Goal: Information Seeking & Learning: Learn about a topic

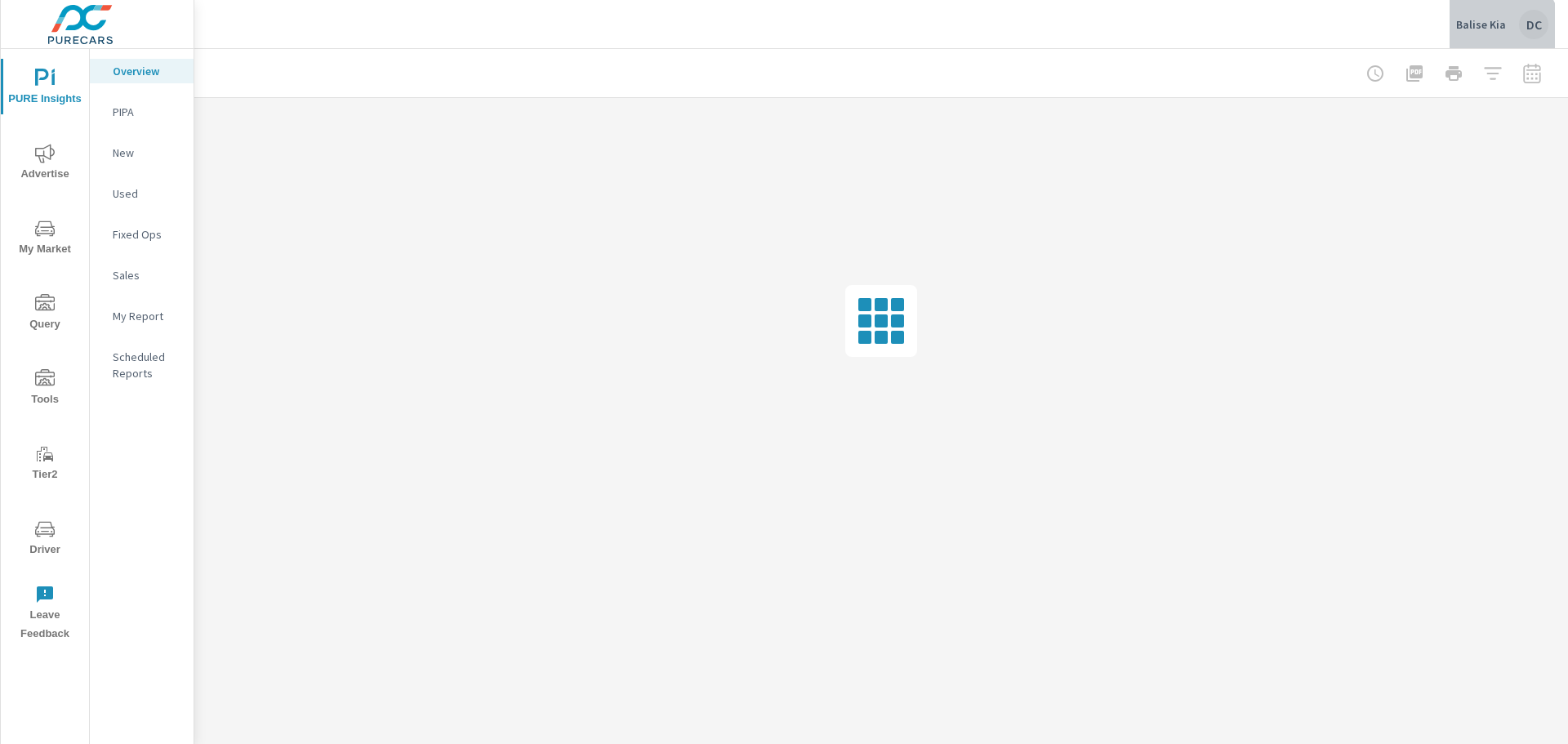
click at [1494, 33] on div "Balise Kia DC" at bounding box center [1502, 25] width 92 height 29
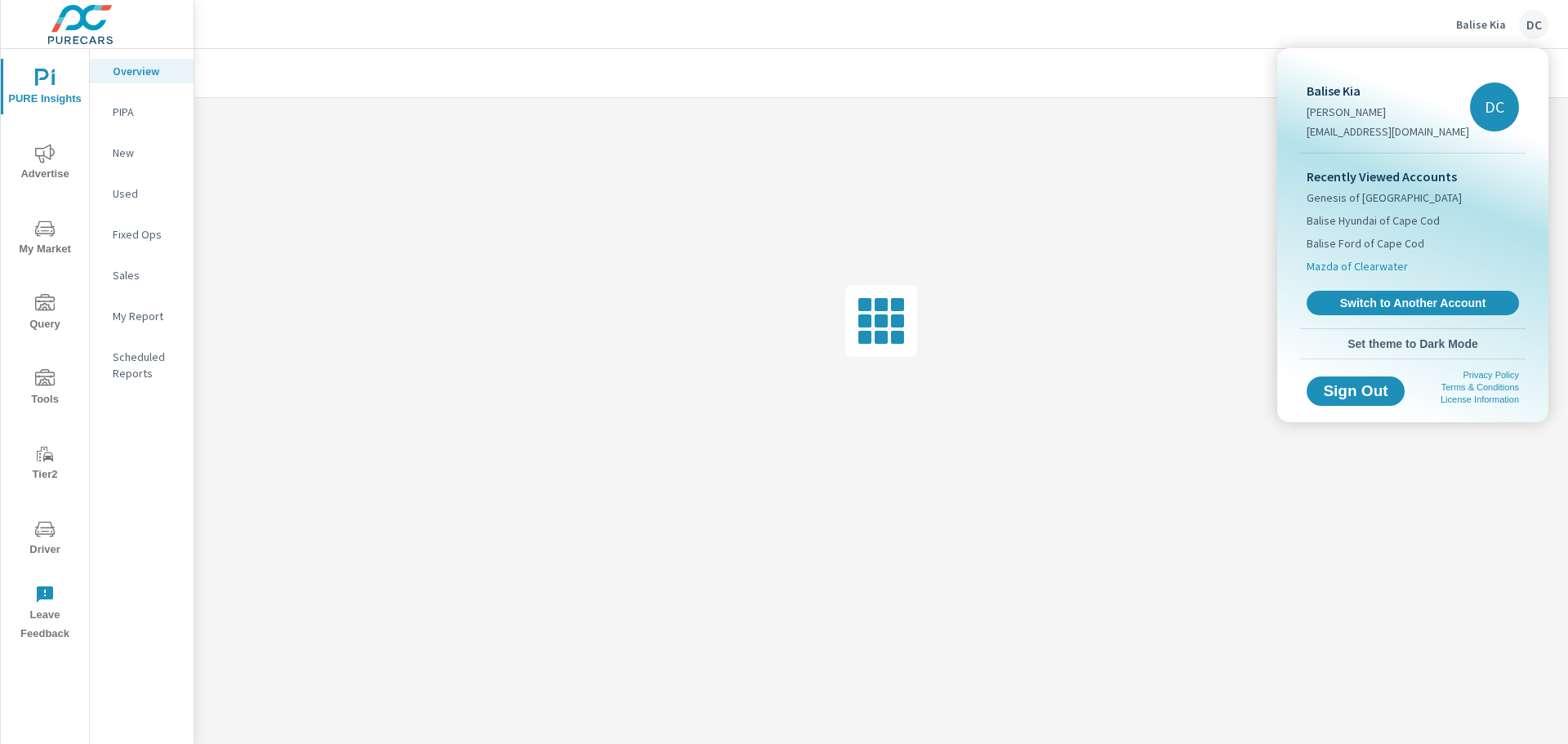
click at [1357, 263] on span "Mazda of Clearwater" at bounding box center [1357, 266] width 101 height 16
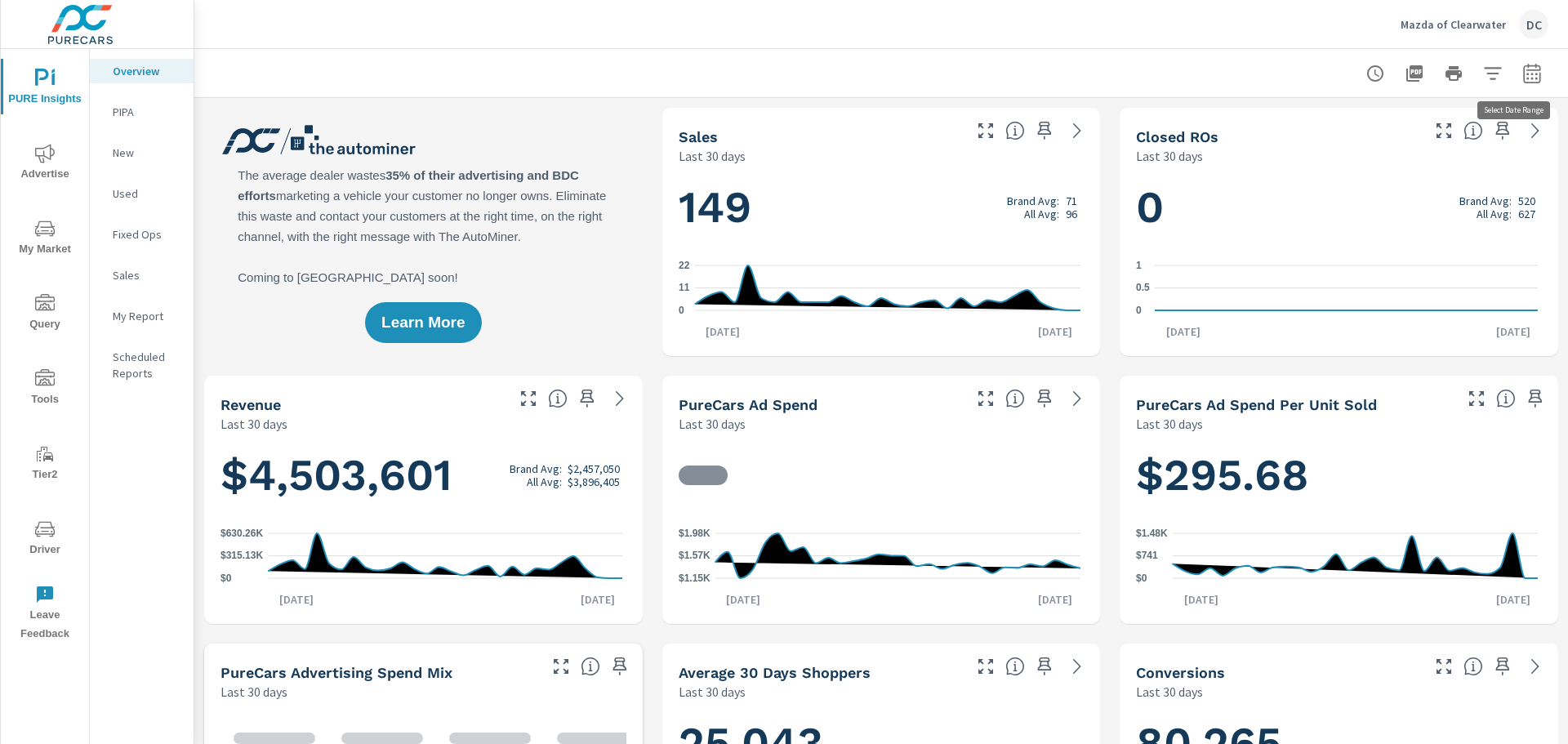
click at [1523, 69] on icon "button" at bounding box center [1531, 72] width 17 height 19
select select "Last 30 days"
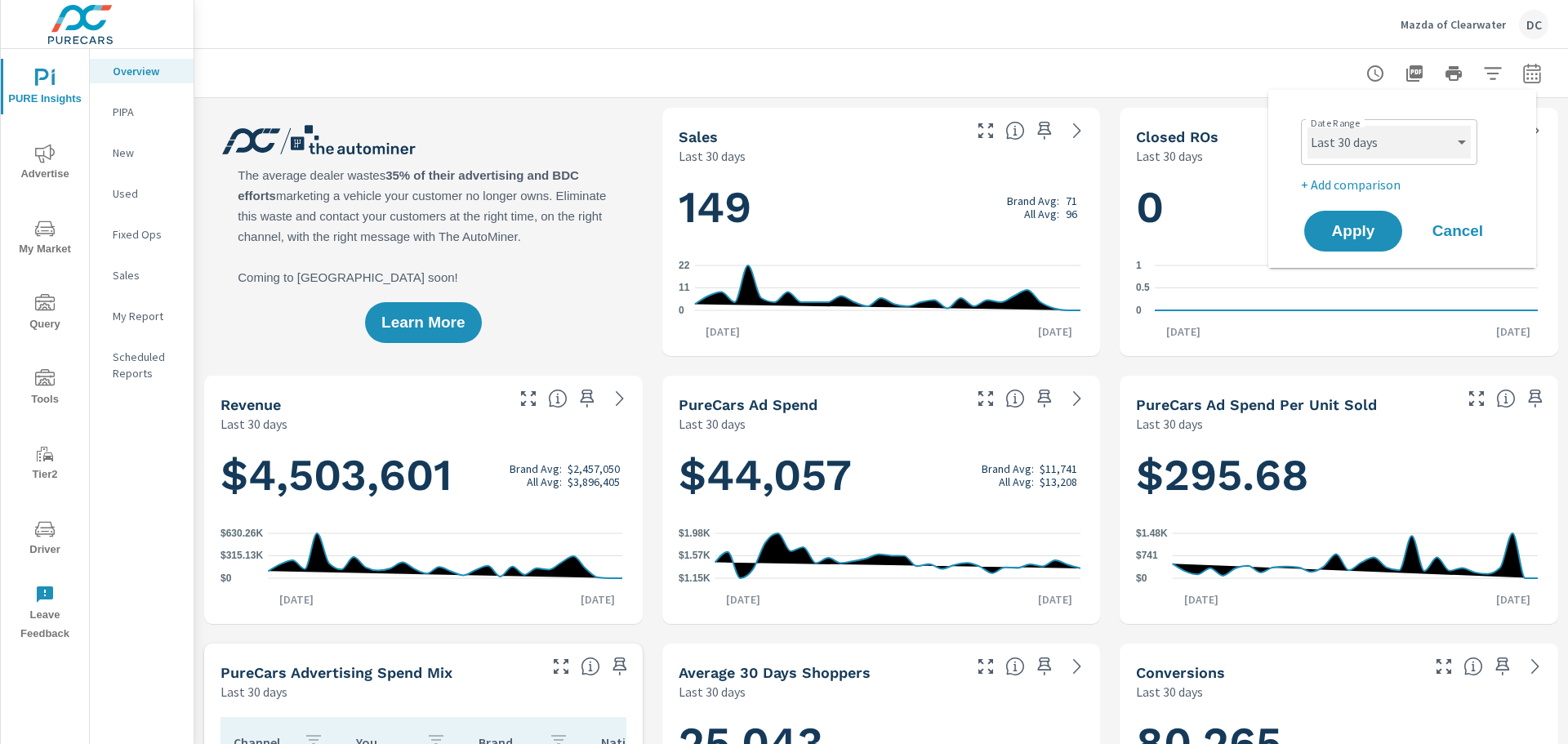
click at [1426, 134] on select "Custom Yesterday Last week Last 7 days Last 14 days Last 30 days Last 45 days L…" at bounding box center [1389, 143] width 164 height 33
click at [1307, 126] on select "Custom Yesterday Last week Last 7 days Last 14 days Last 30 days Last 45 days L…" at bounding box center [1389, 143] width 164 height 33
click at [1348, 189] on p "+ Add comparison" at bounding box center [1405, 184] width 209 height 19
select select "Previous period"
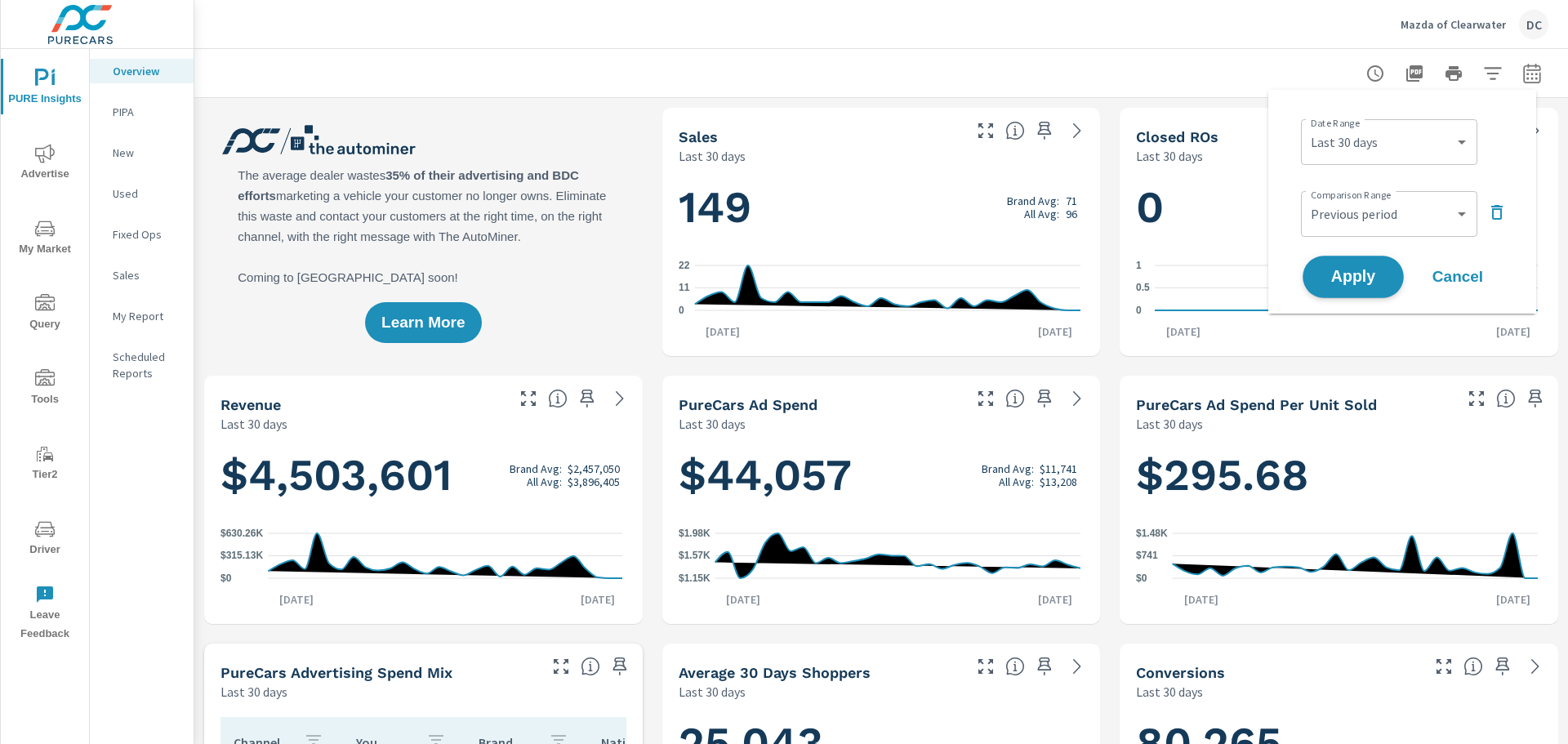
click at [1342, 270] on span "Apply" at bounding box center [1352, 277] width 67 height 16
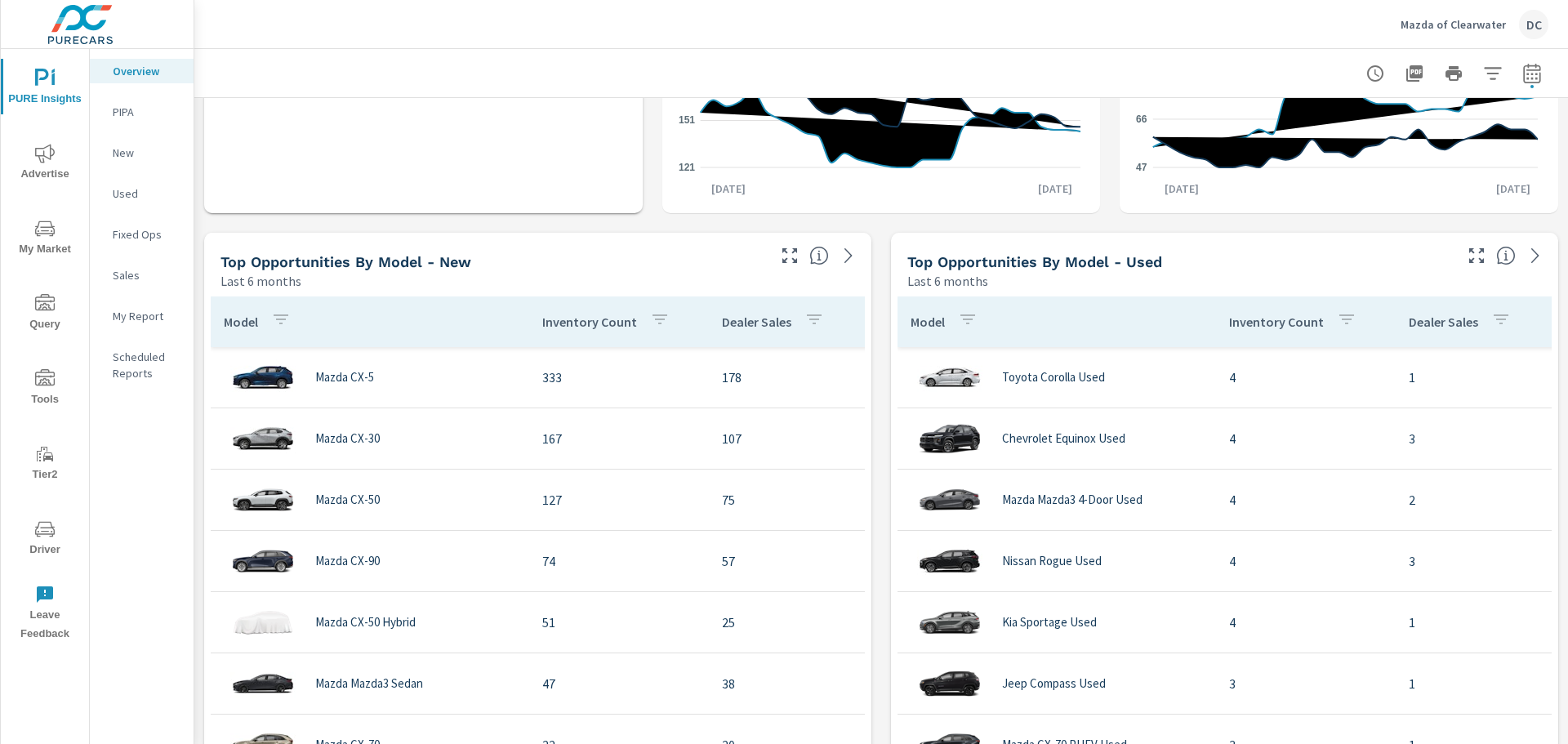
scroll to position [1306, 0]
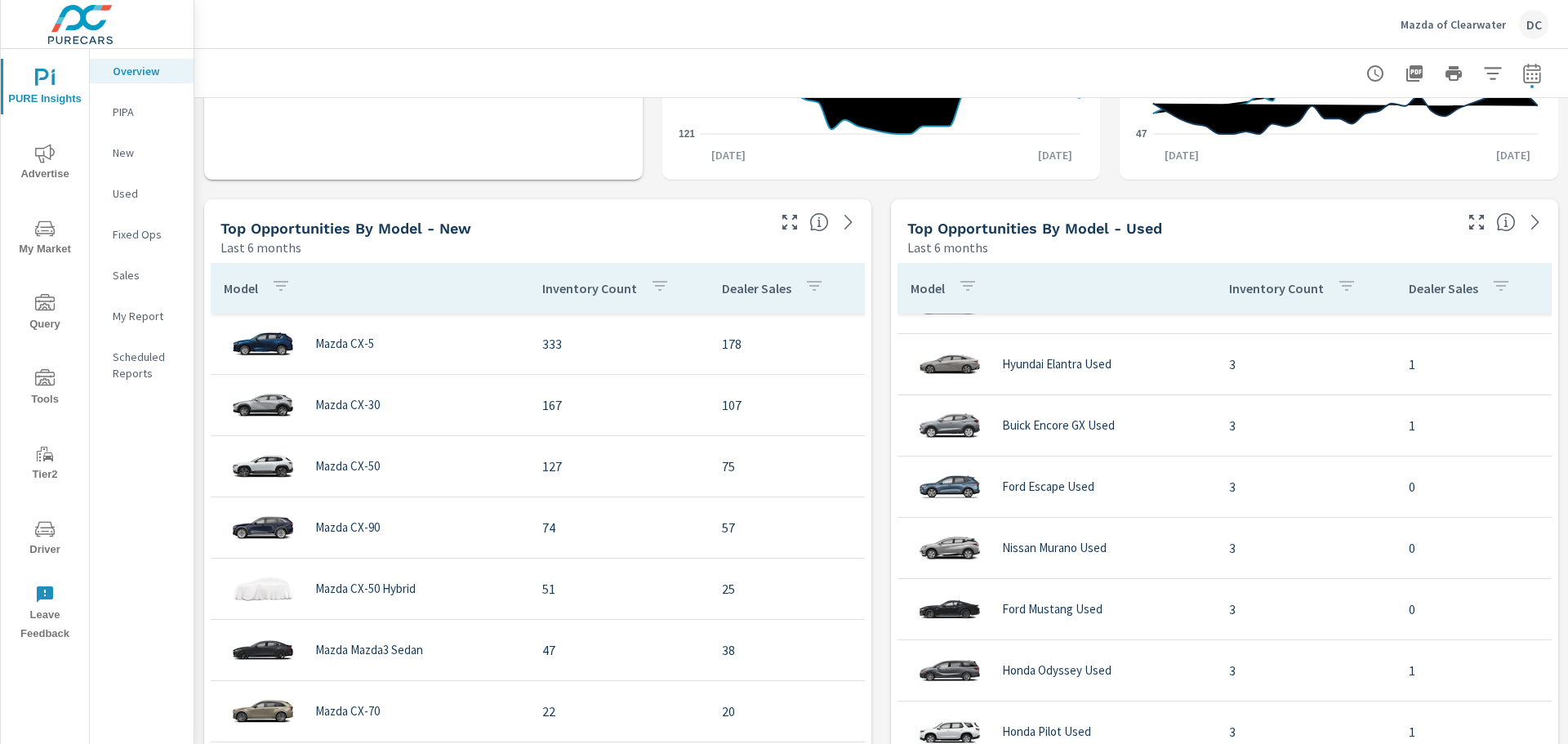
scroll to position [344, 0]
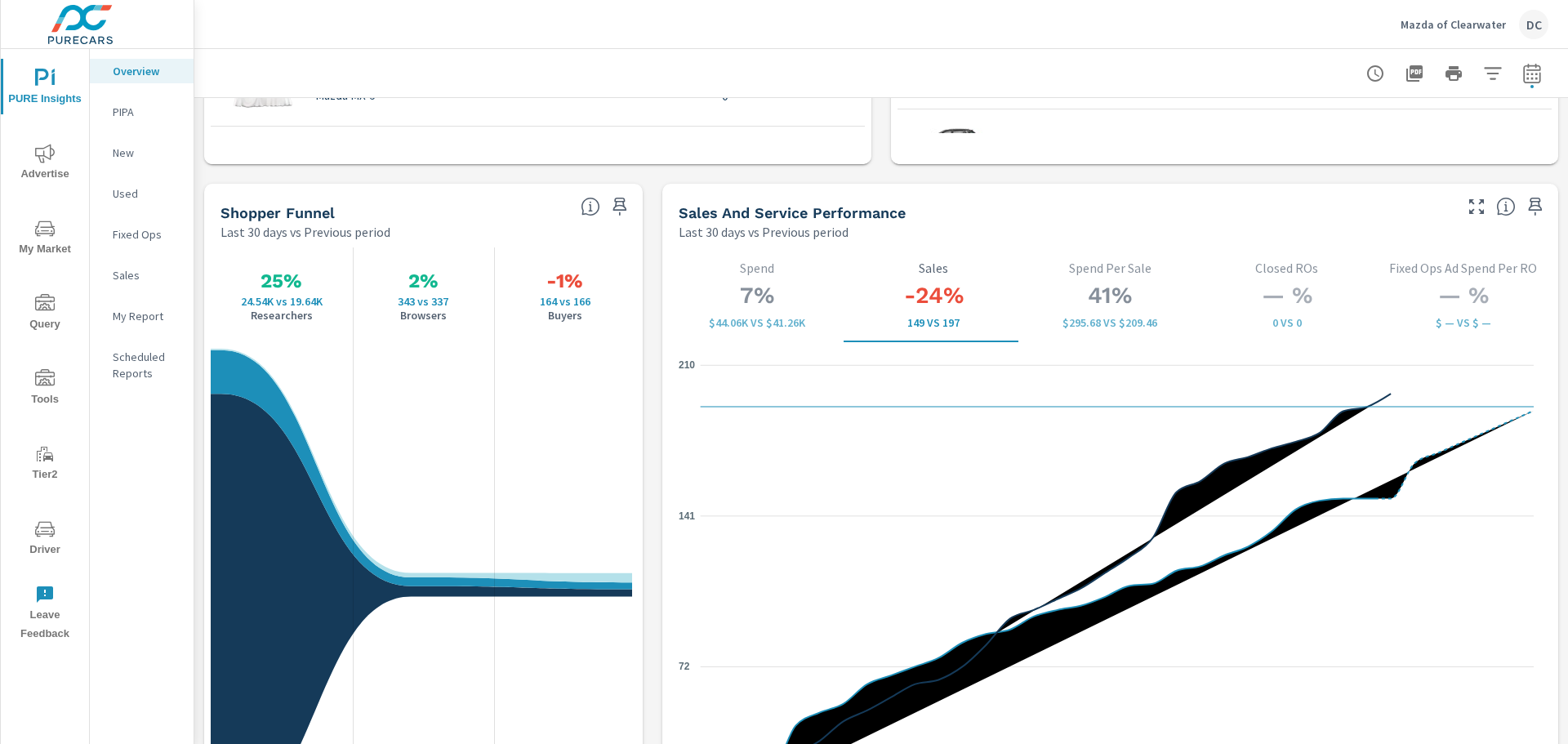
scroll to position [2041, 0]
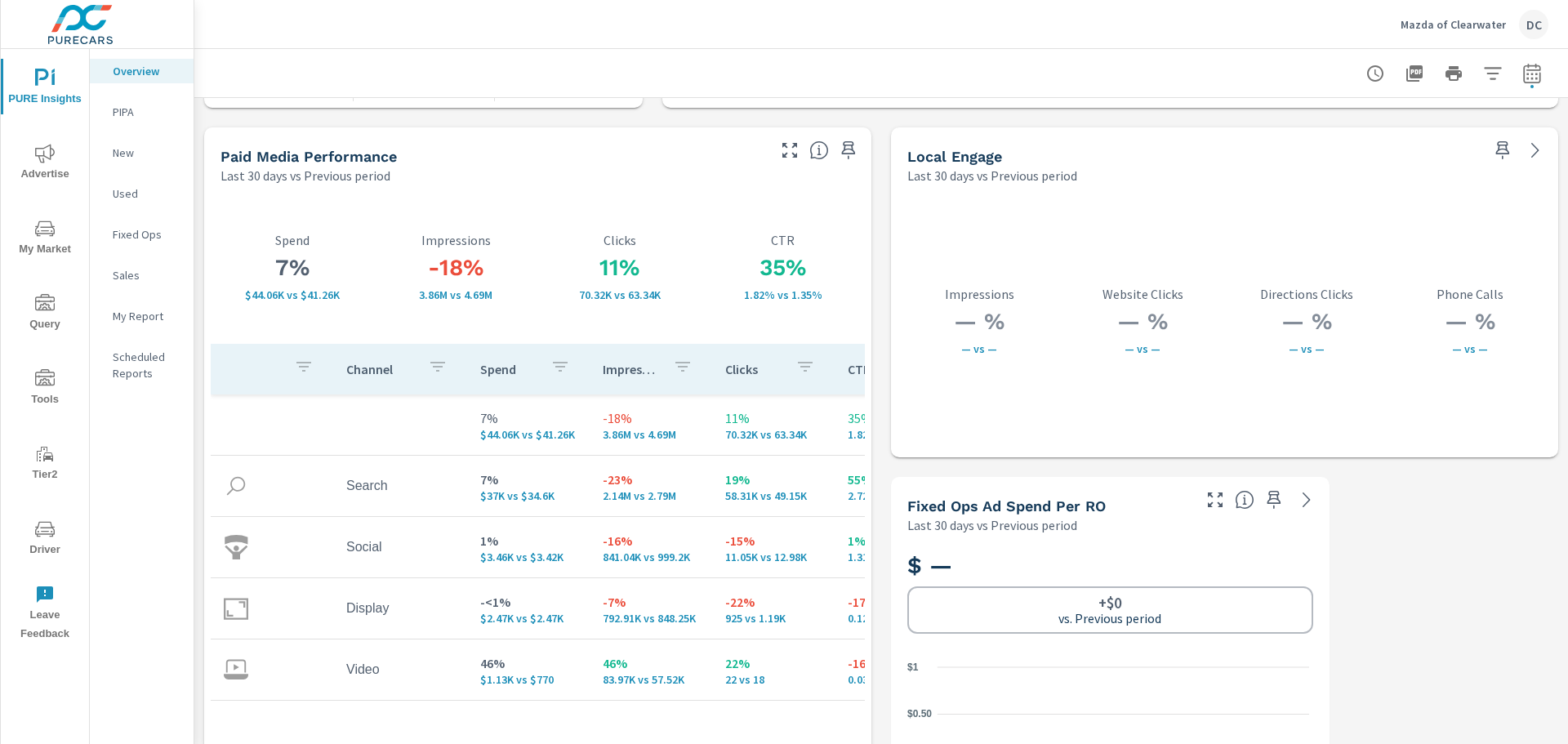
scroll to position [2848, 0]
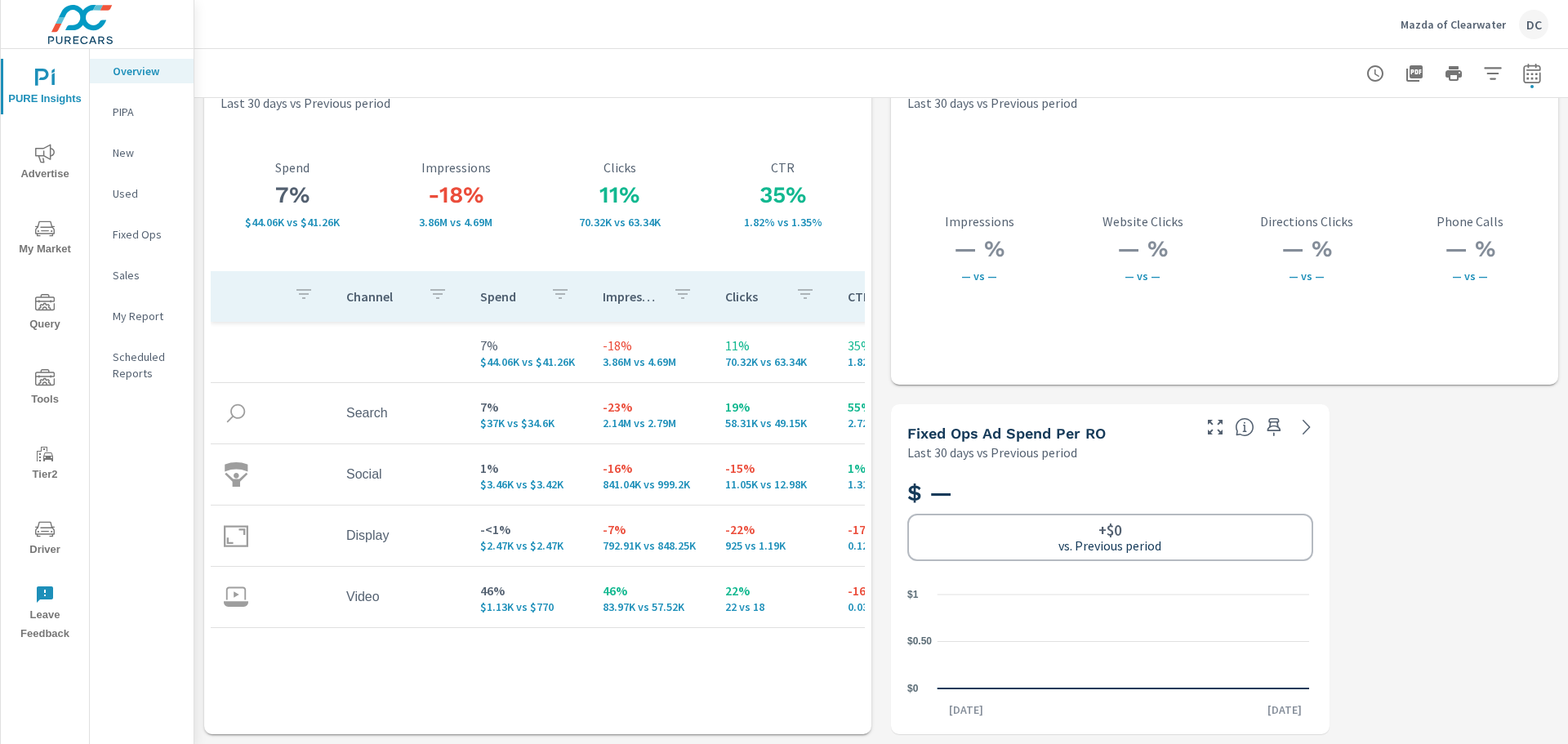
click at [136, 115] on p "PIPA" at bounding box center [146, 112] width 68 height 16
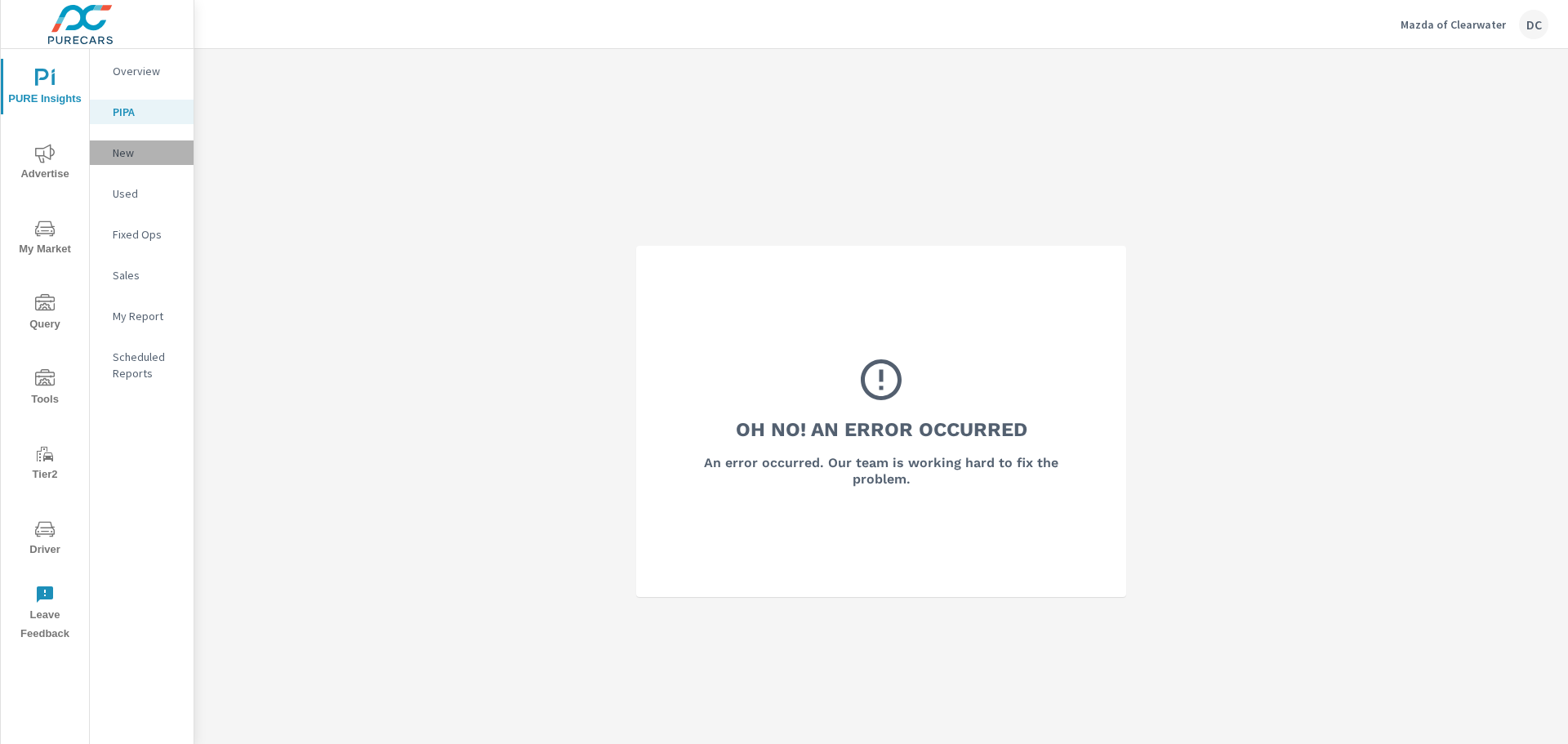
click at [140, 150] on p "New" at bounding box center [146, 153] width 68 height 16
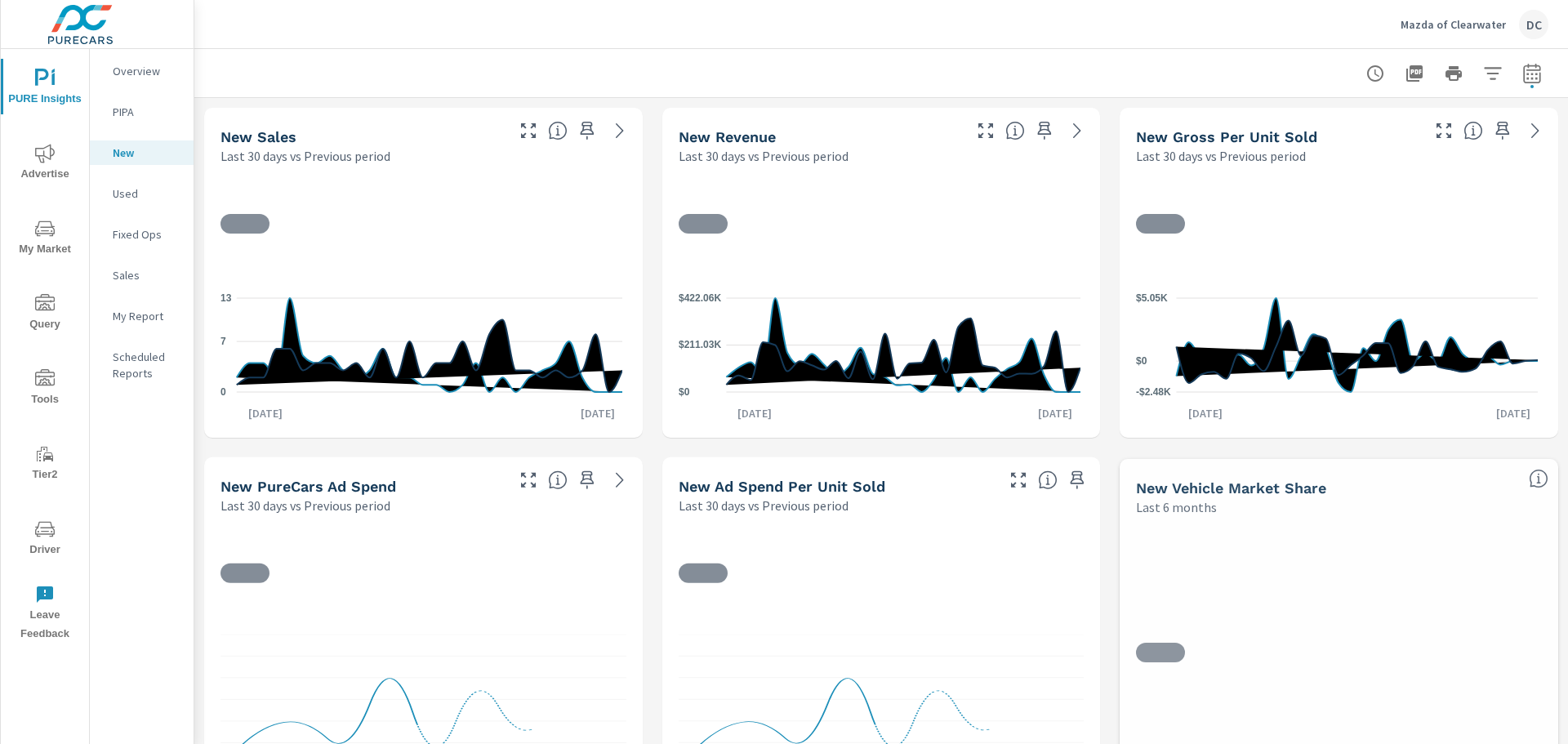
scroll to position [245, 0]
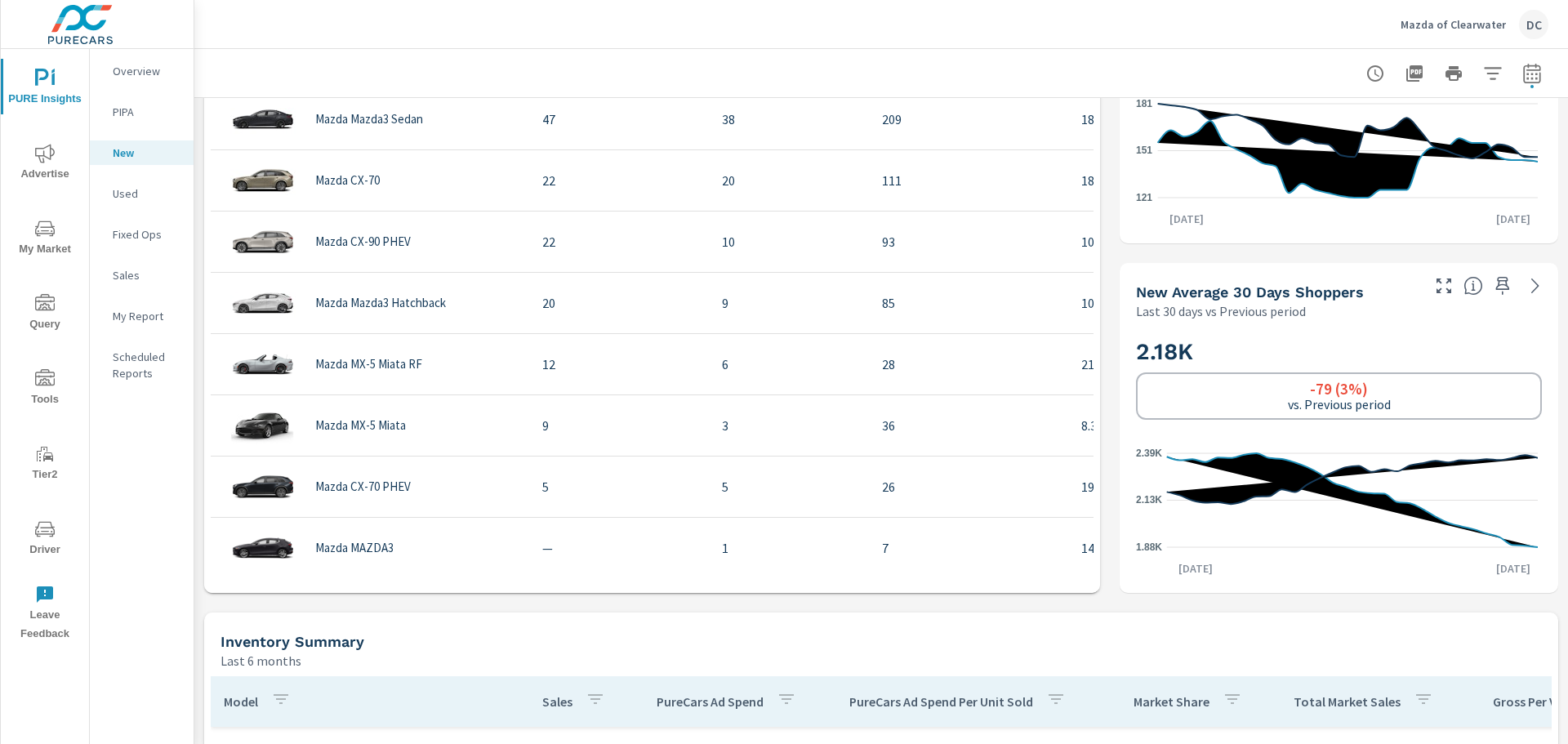
scroll to position [898, 0]
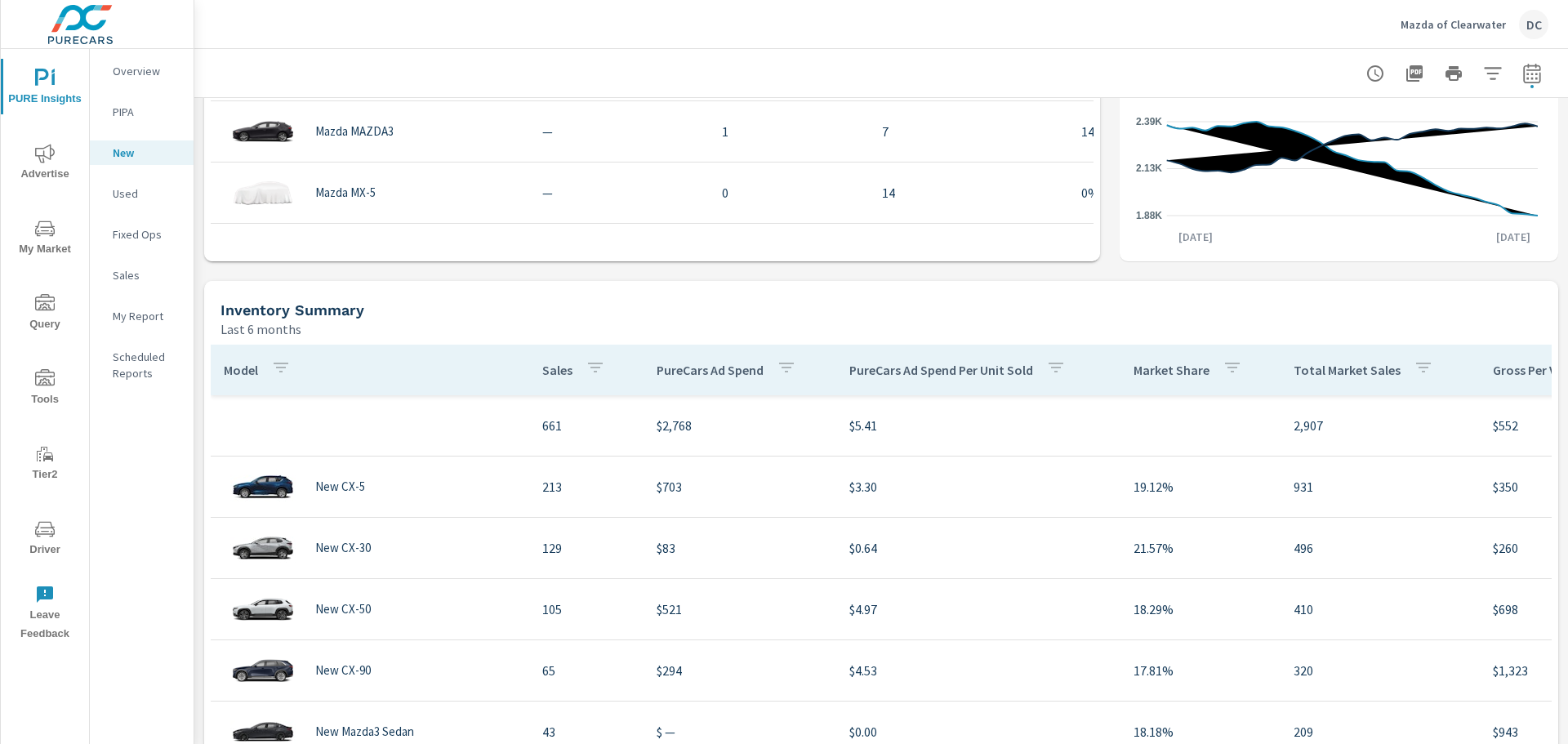
scroll to position [1306, 0]
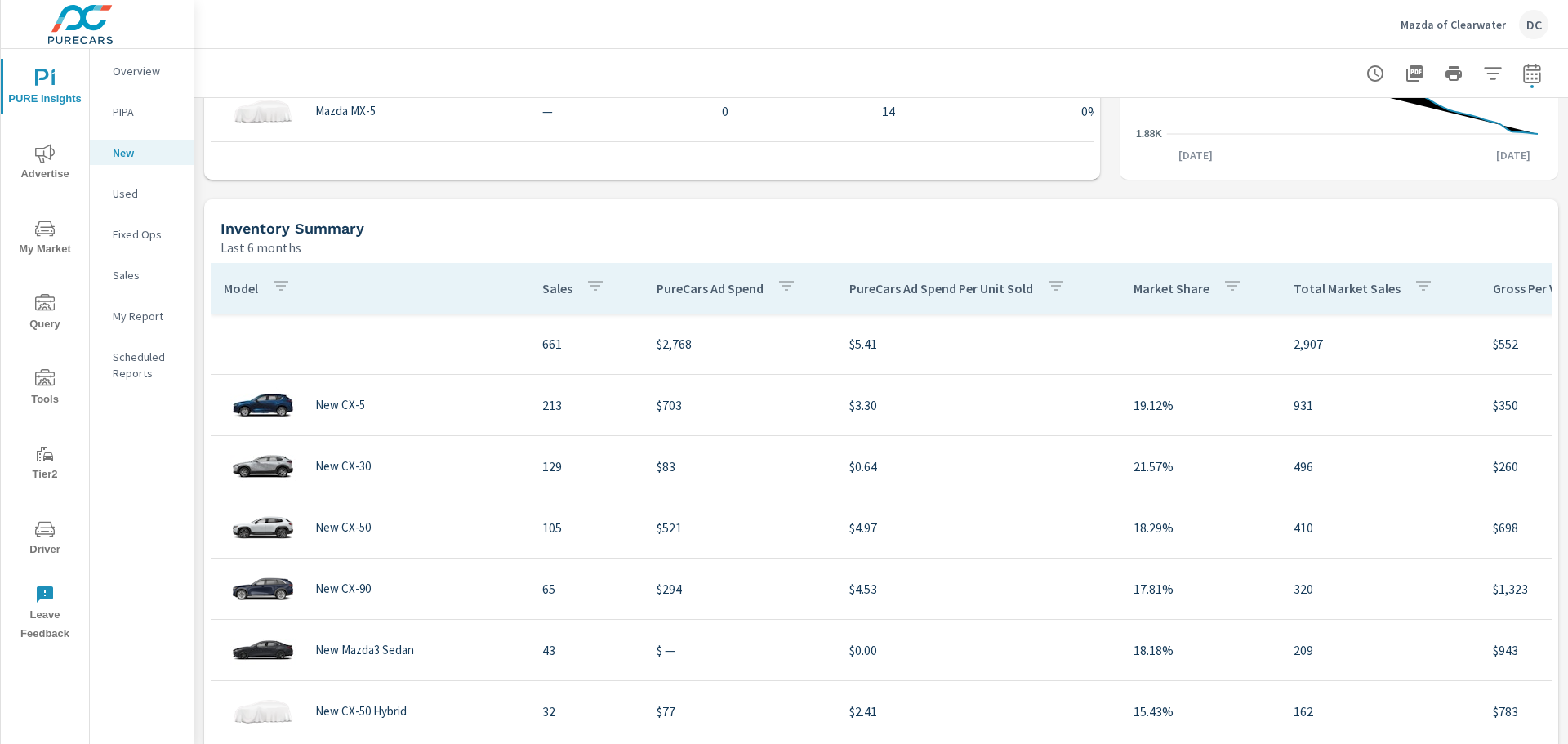
click at [38, 170] on span "Advertise" at bounding box center [45, 164] width 79 height 40
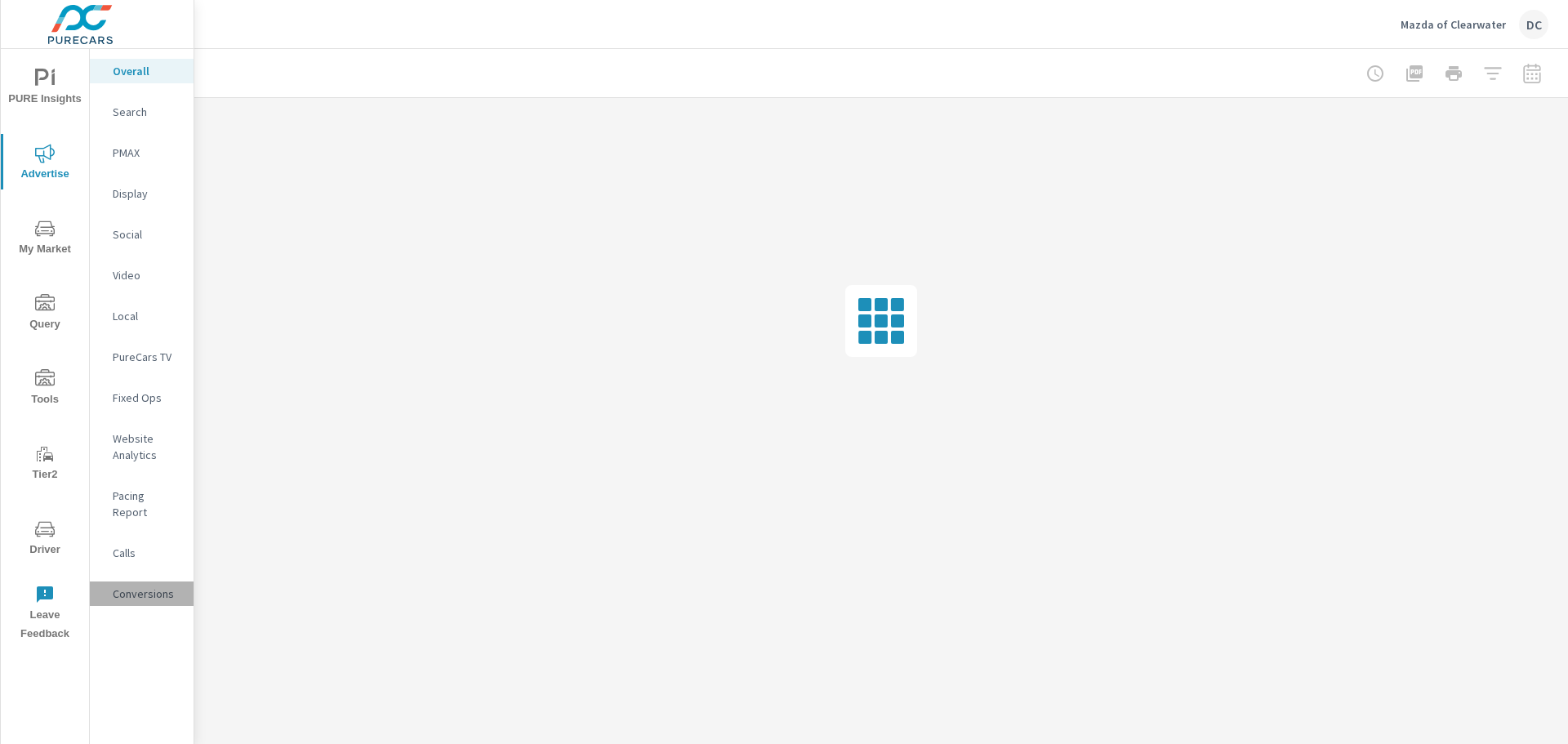
click at [143, 585] on p "Conversions" at bounding box center [146, 593] width 68 height 16
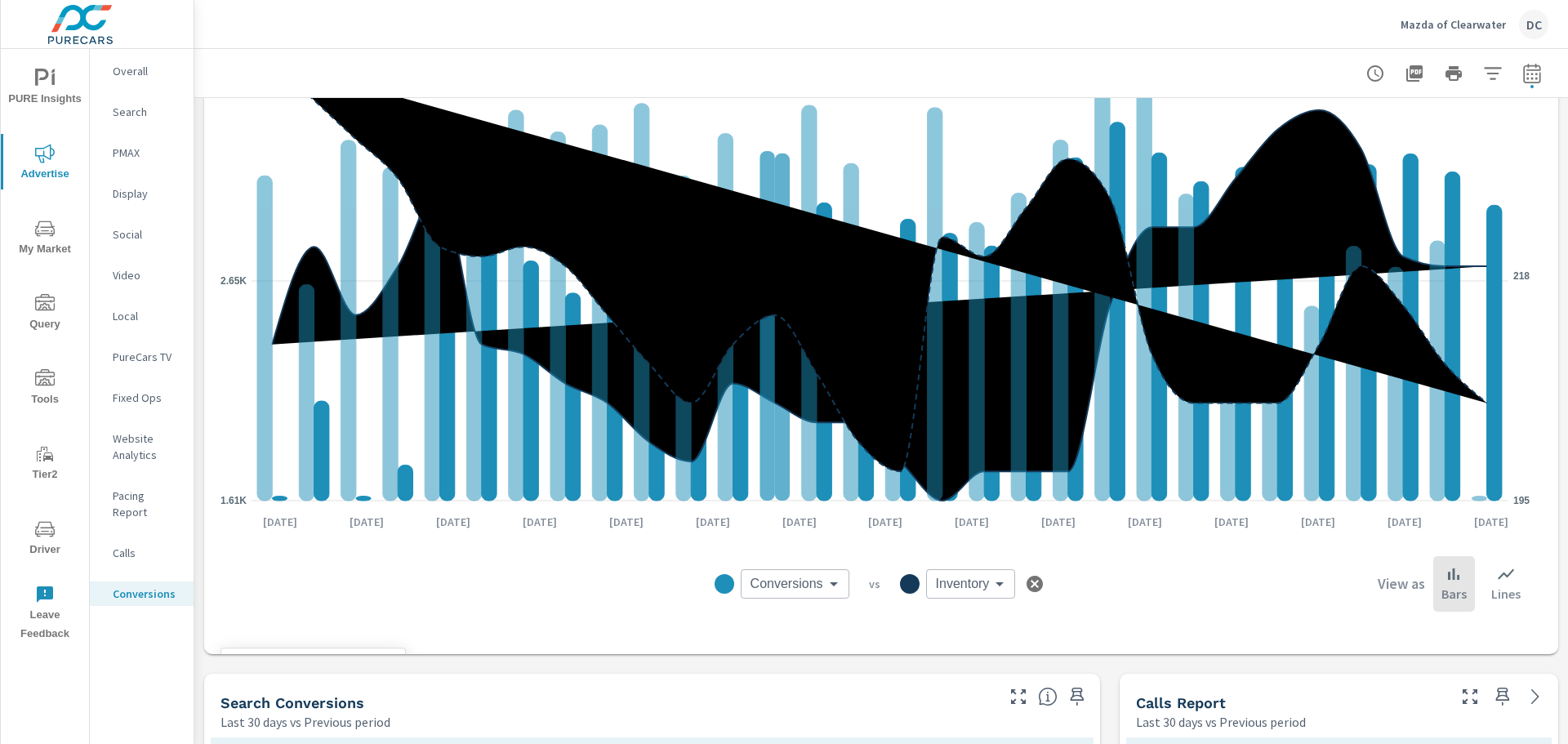
scroll to position [326, 0]
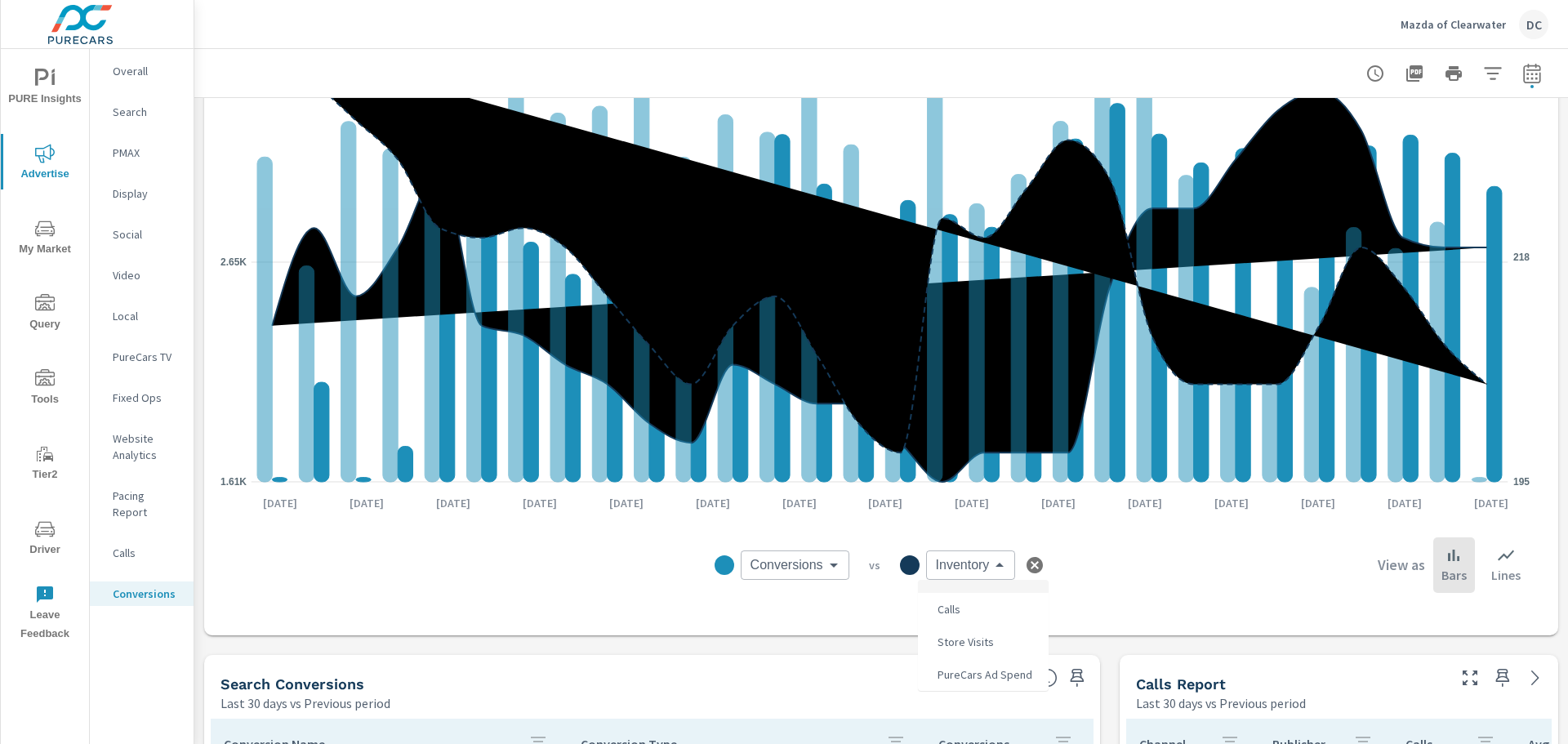
click at [966, 564] on body "PURE Insights Advertise My Market Query Tools Tier2 Driver Leave Feedback Overa…" at bounding box center [784, 372] width 1568 height 744
click at [983, 616] on li "Calls" at bounding box center [983, 609] width 131 height 33
type input "Calls"
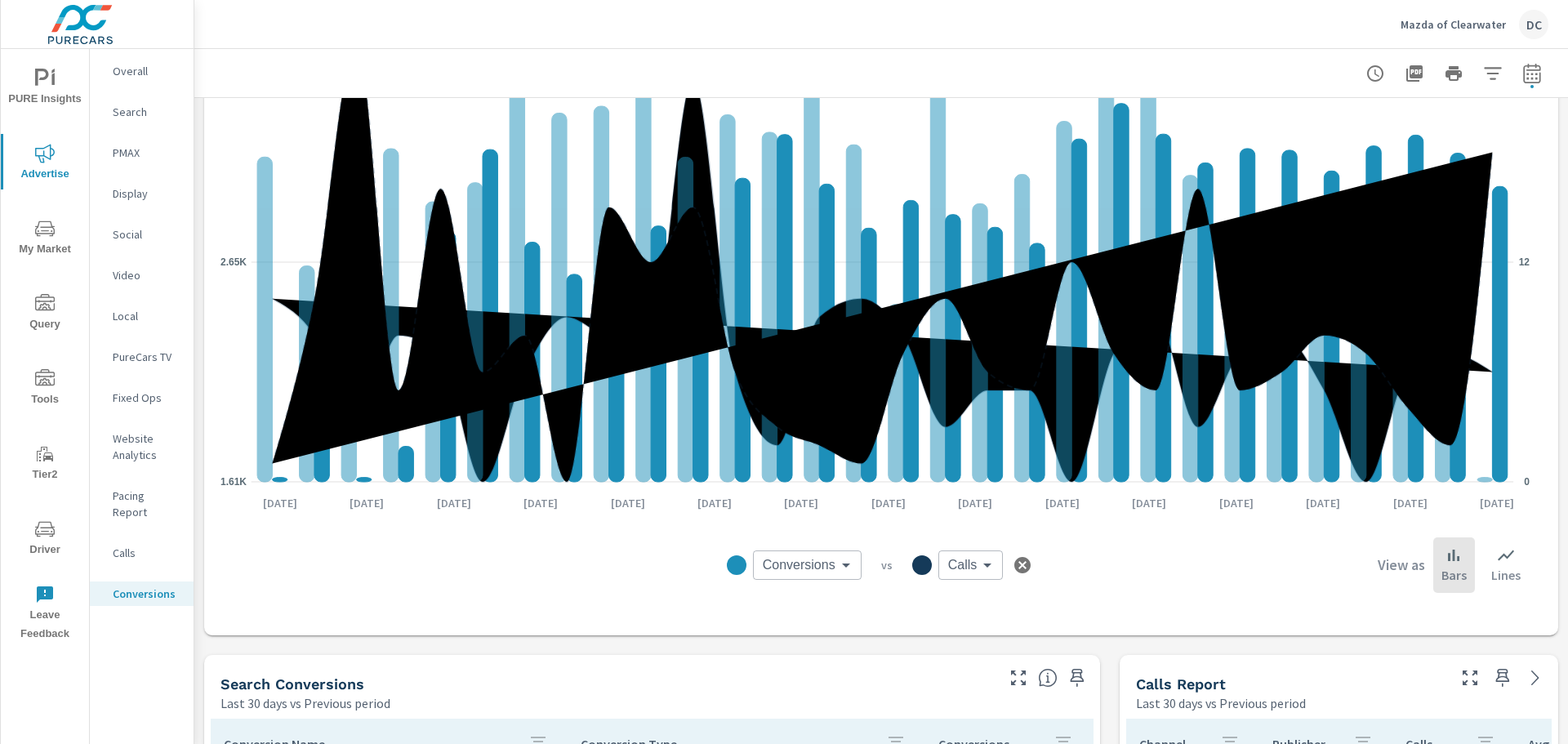
click at [816, 566] on body "PURE Insights Advertise My Market Query Tools Tier2 Driver Leave Feedback Overa…" at bounding box center [784, 372] width 1568 height 744
click at [1139, 569] on div at bounding box center [784, 372] width 1568 height 744
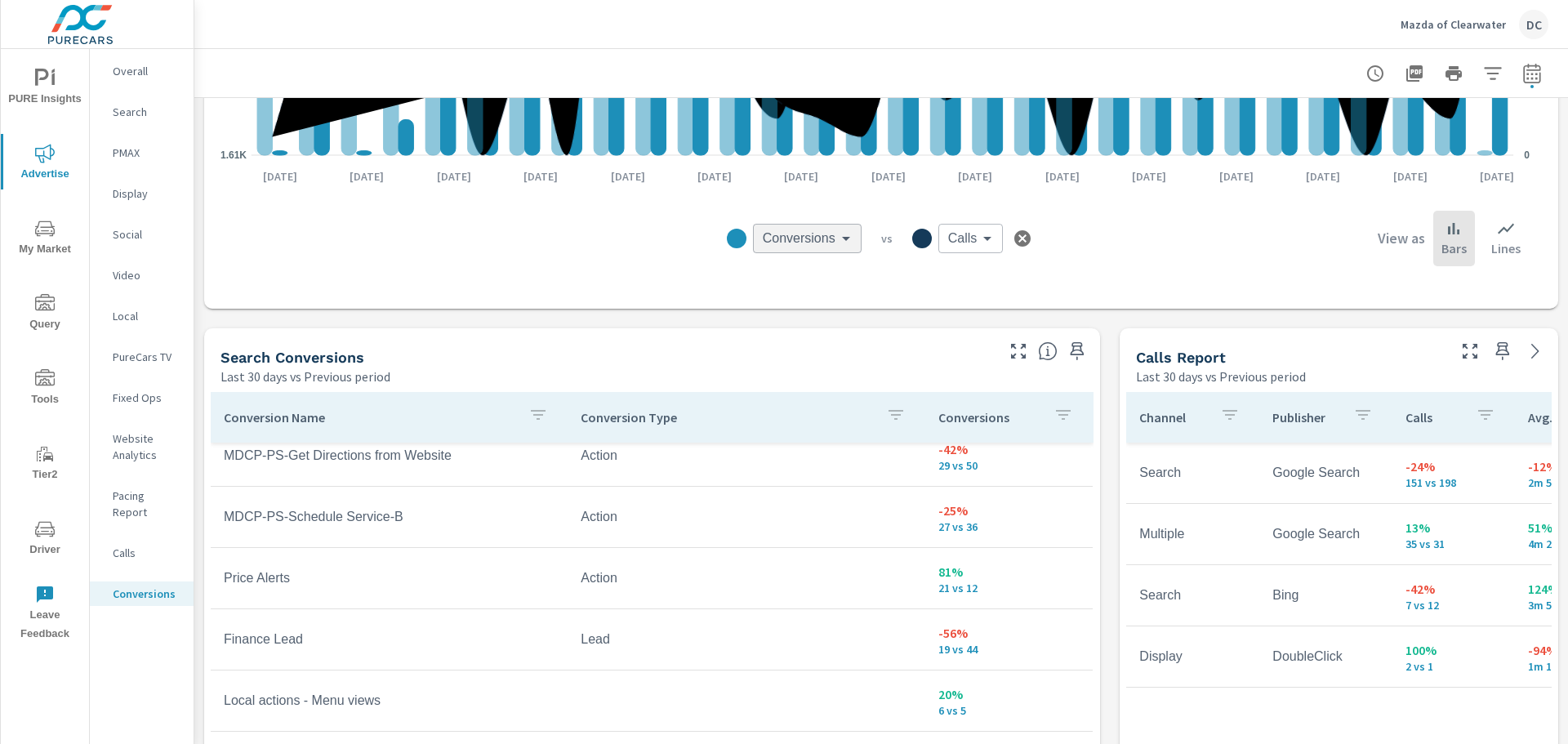
scroll to position [735, 0]
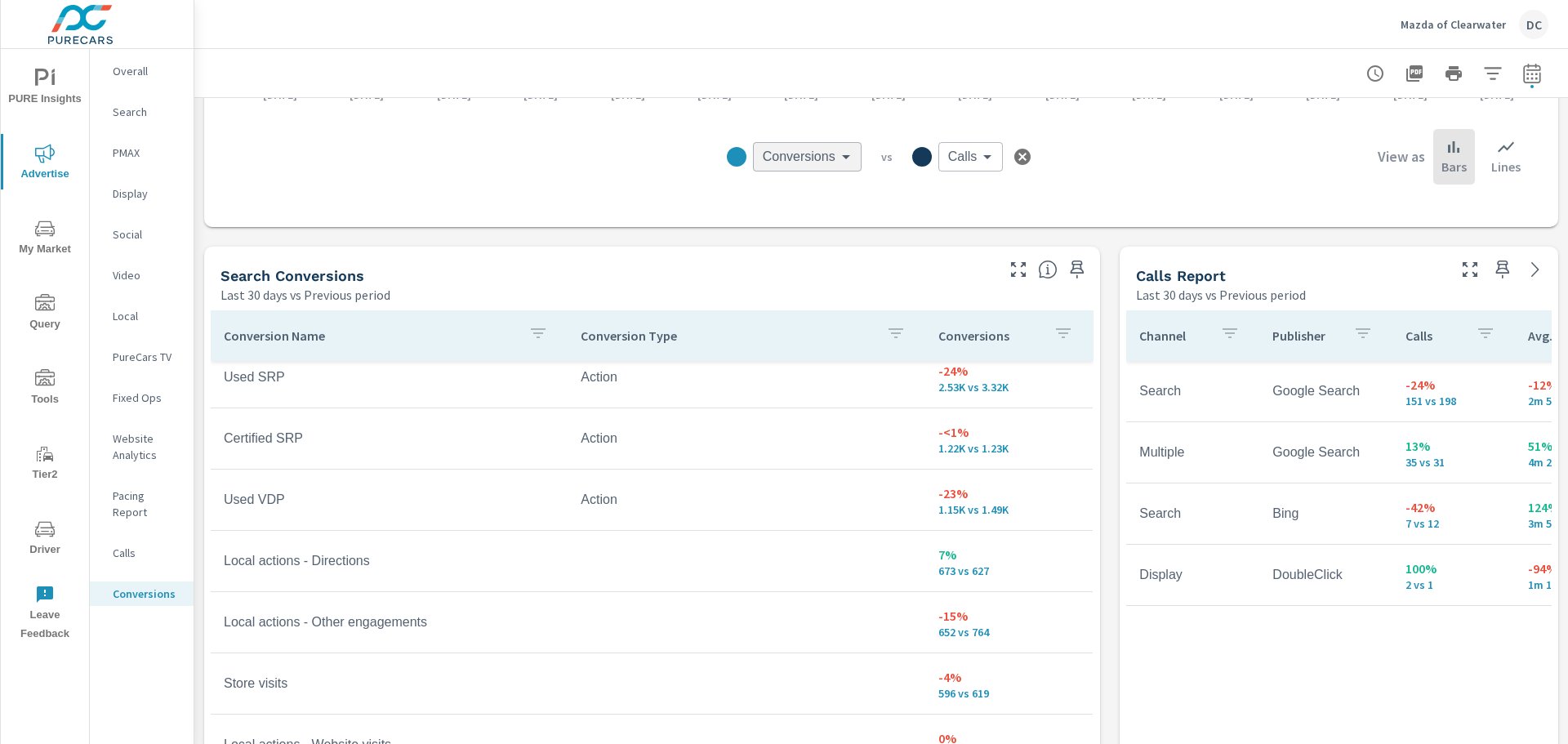
scroll to position [35, 0]
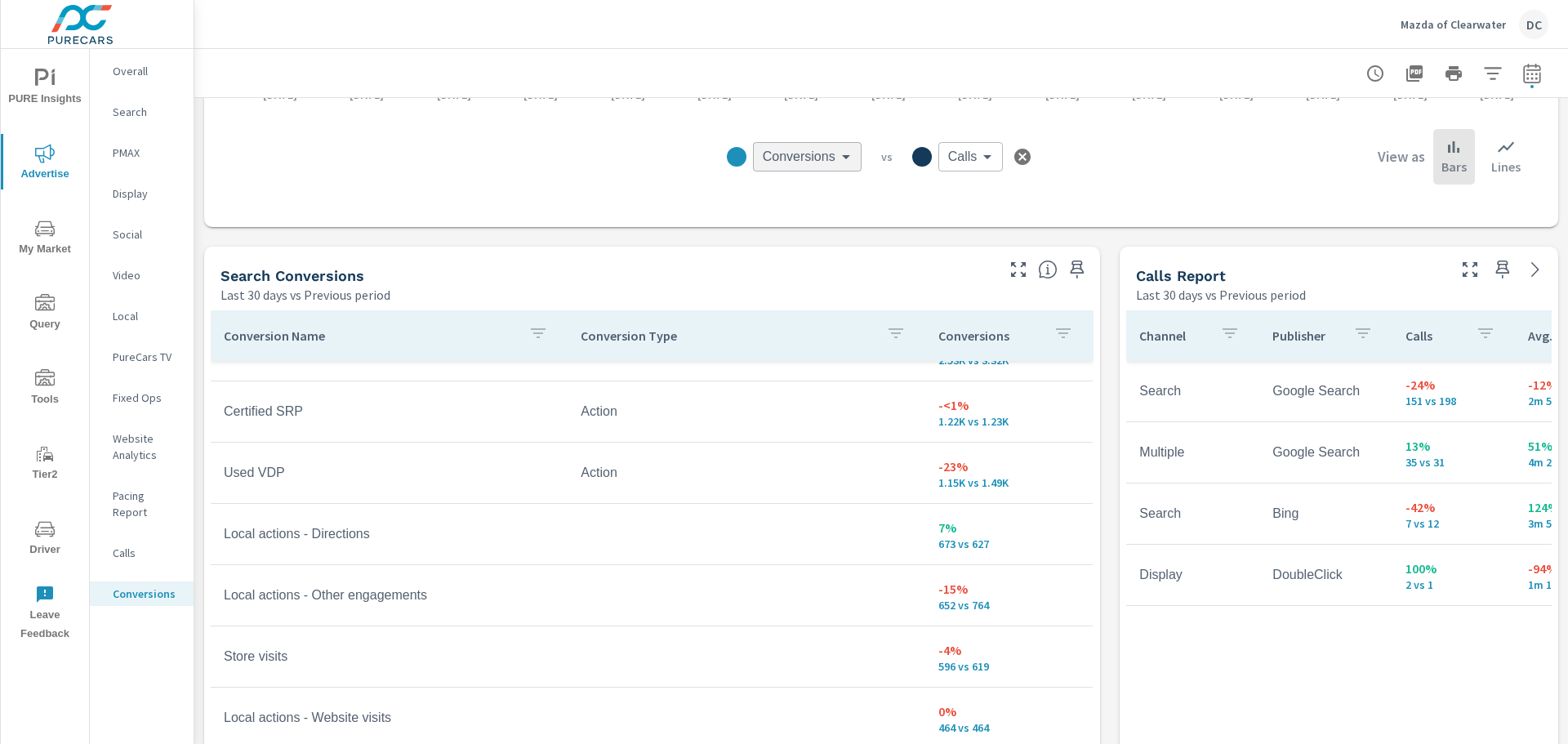
scroll to position [245, 0]
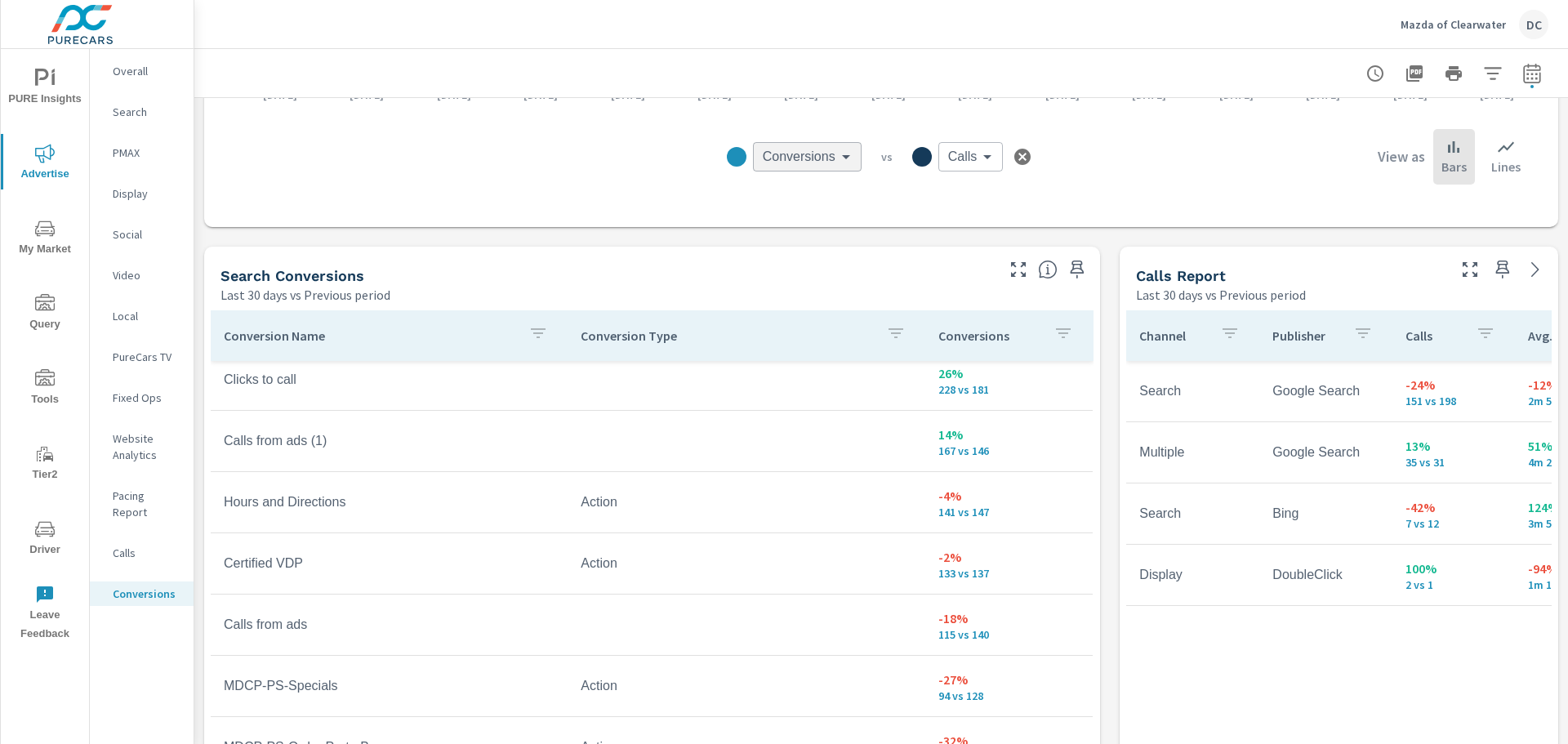
scroll to position [571, 0]
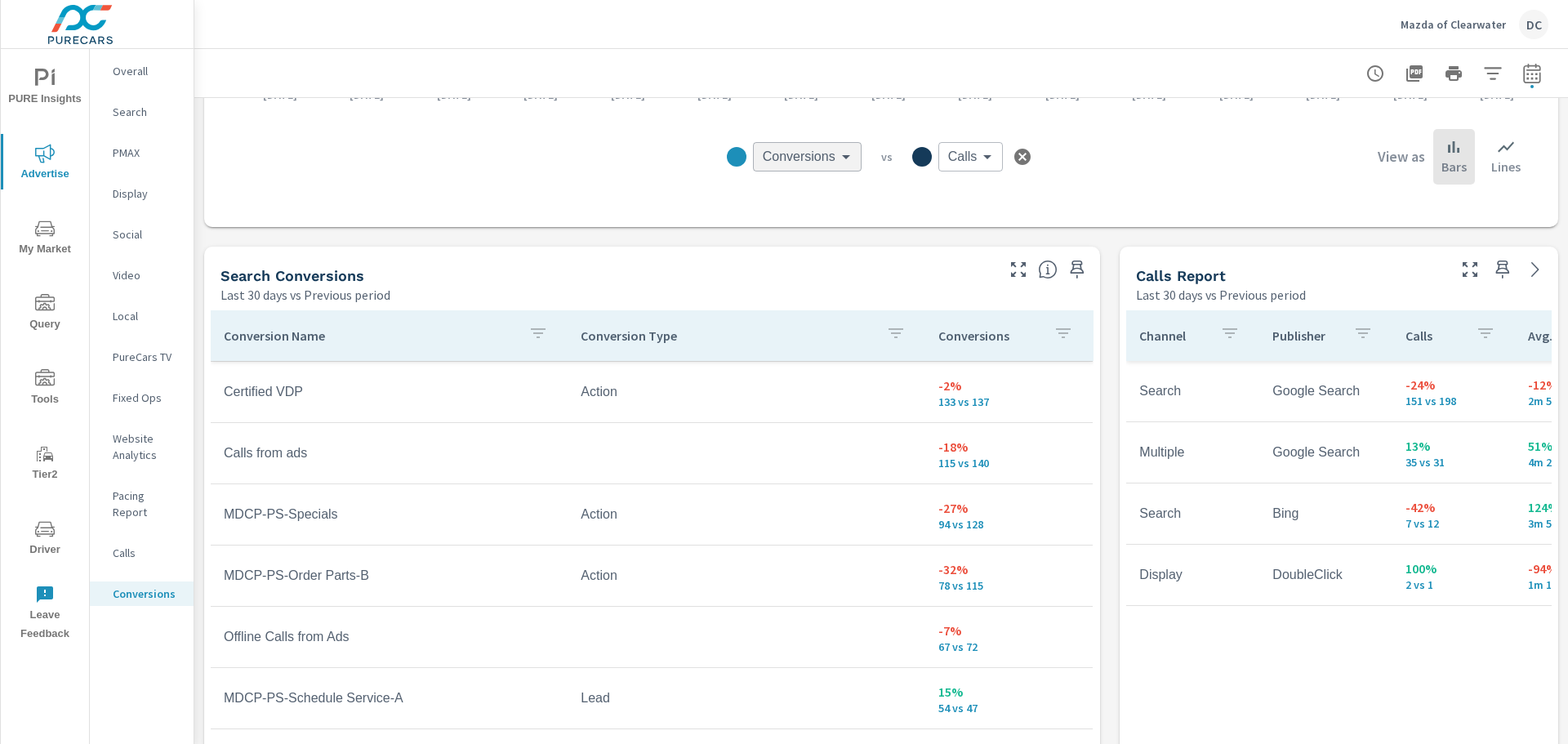
scroll to position [735, 0]
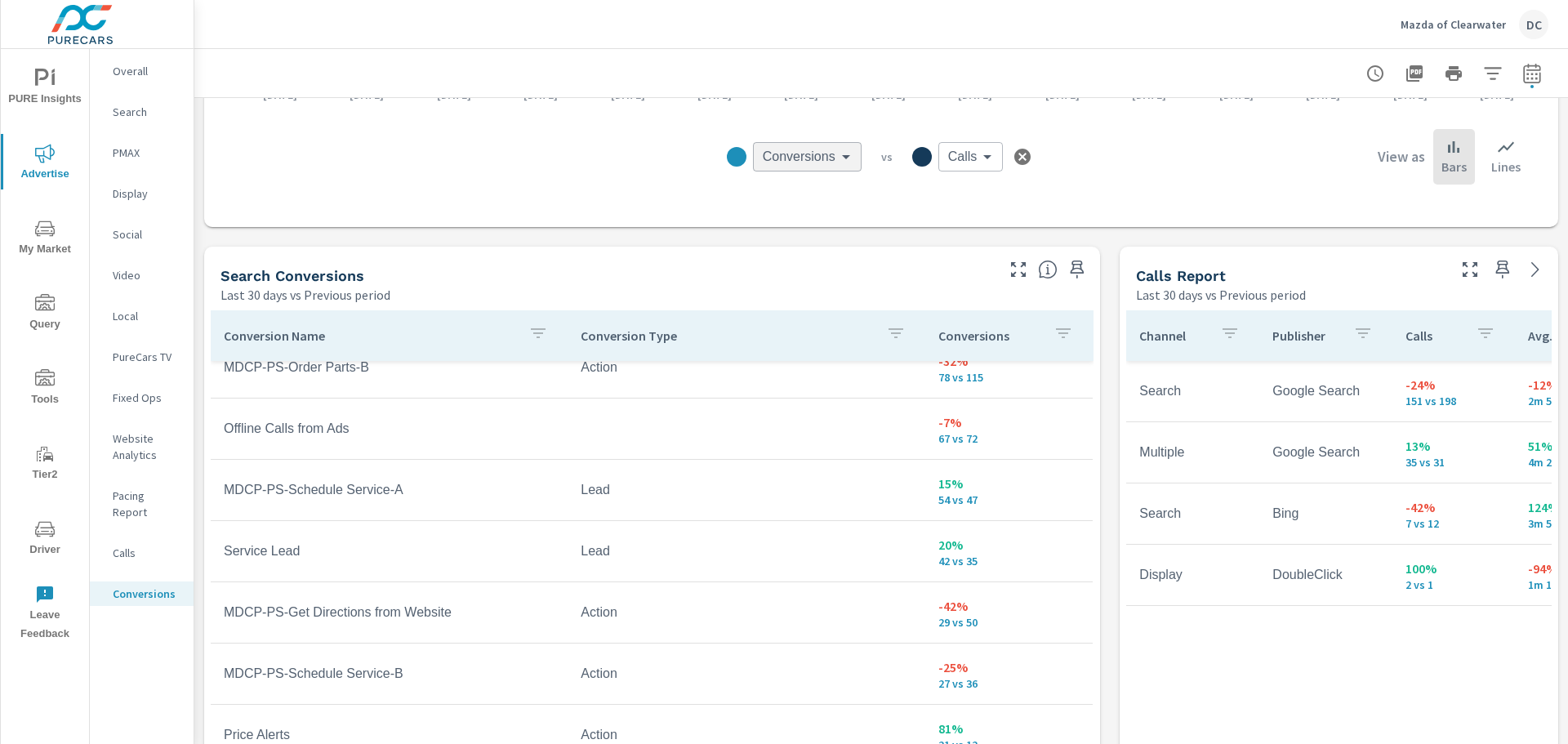
scroll to position [980, 0]
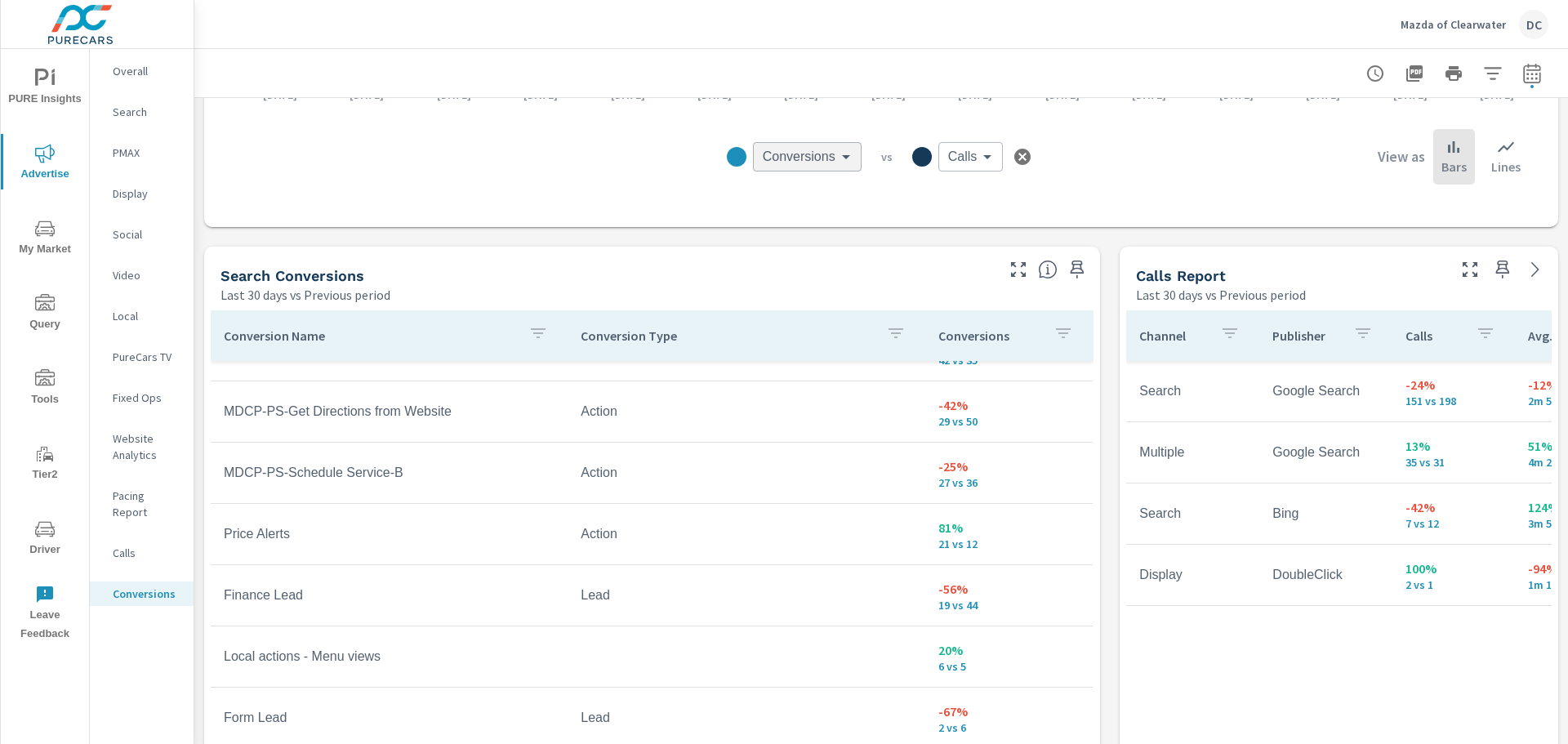
scroll to position [1182, 0]
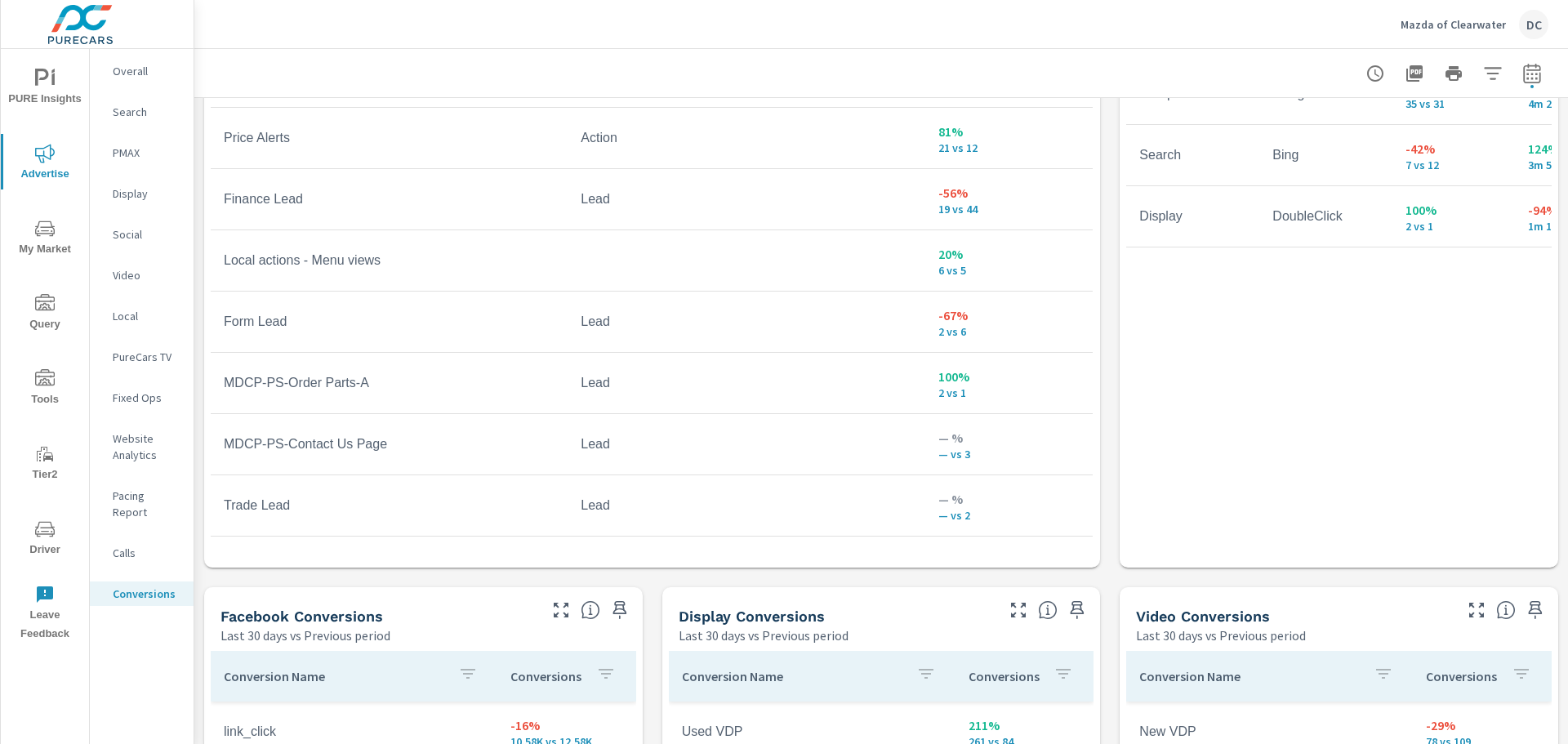
scroll to position [1143, 0]
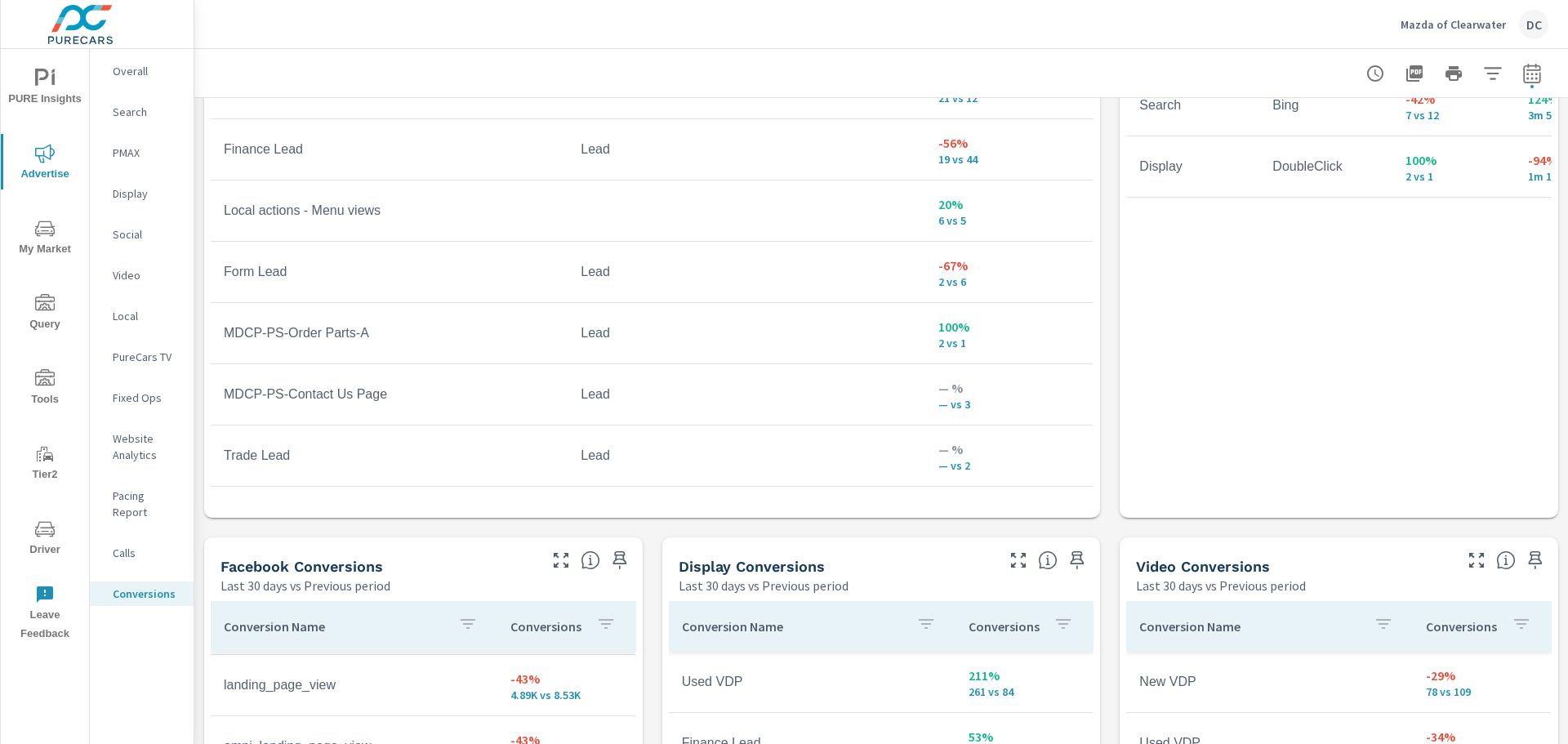
scroll to position [23, 0]
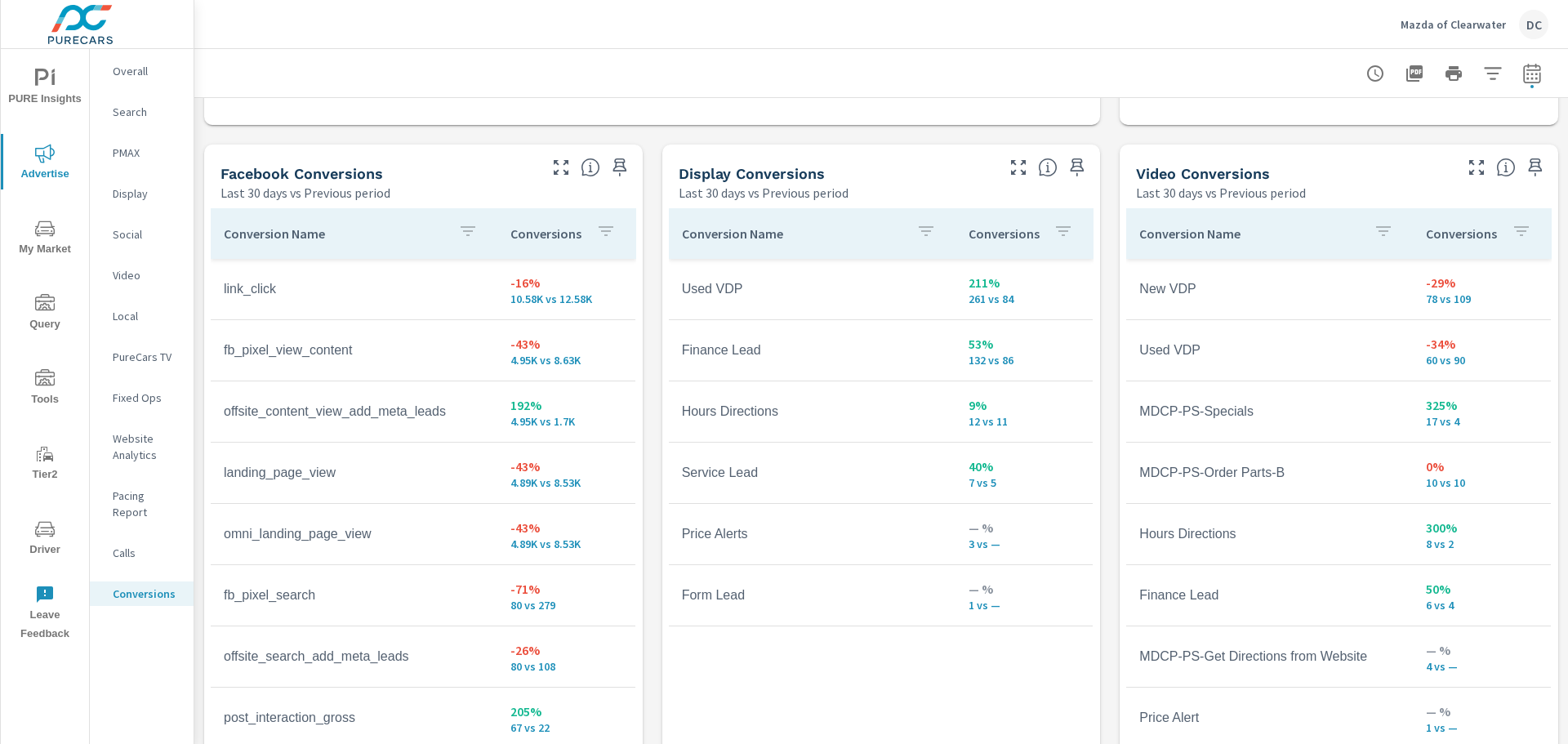
scroll to position [1551, 0]
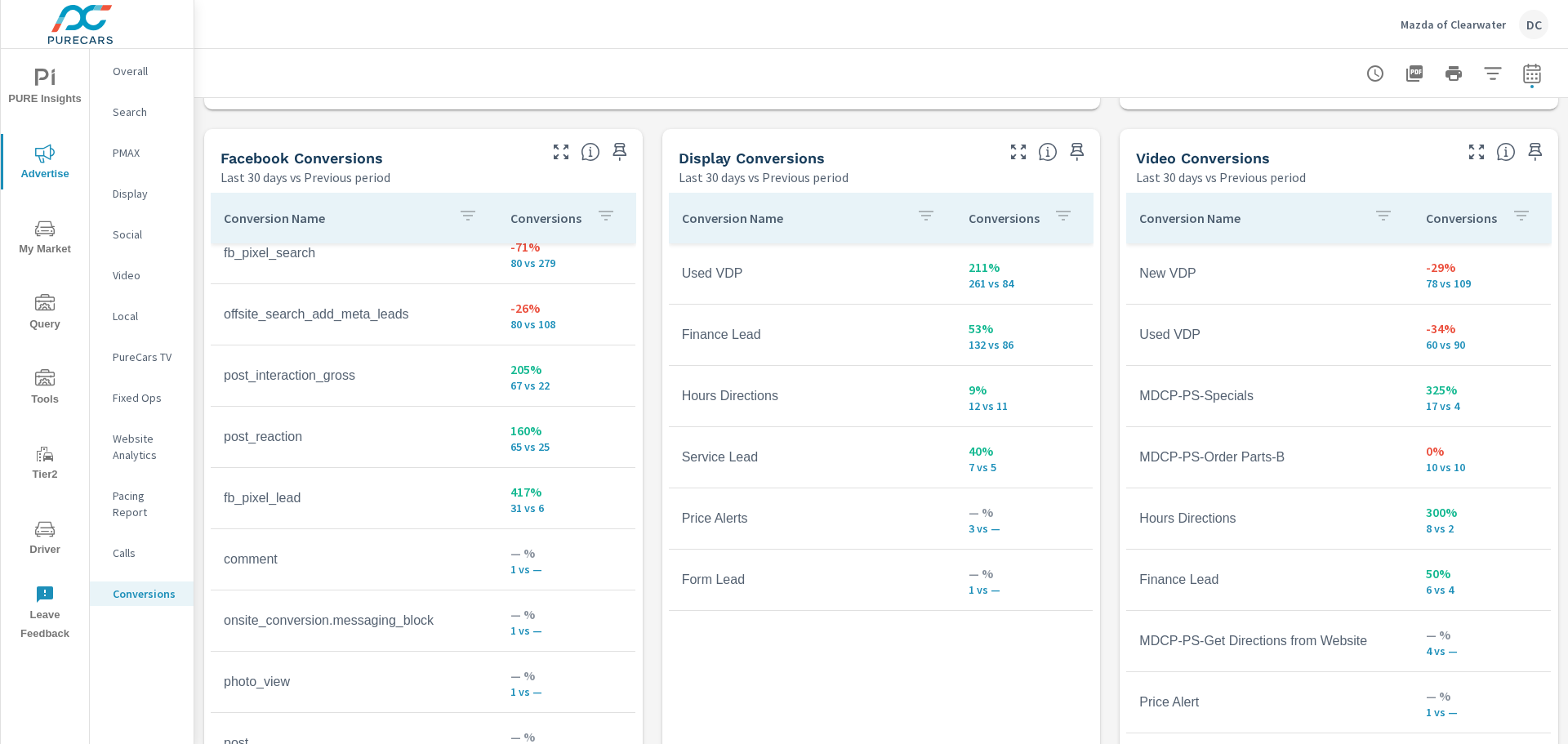
scroll to position [386, 0]
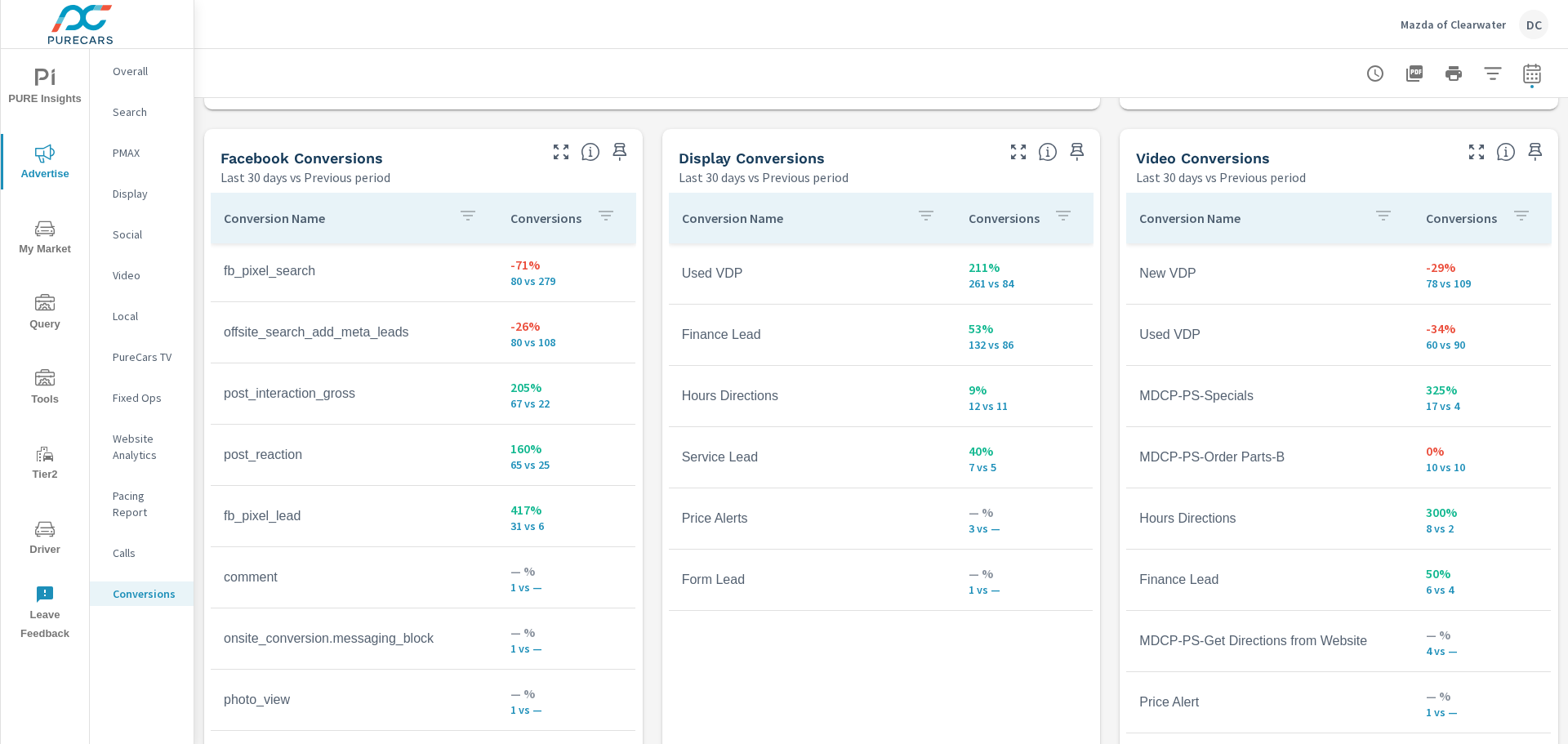
scroll to position [304, 0]
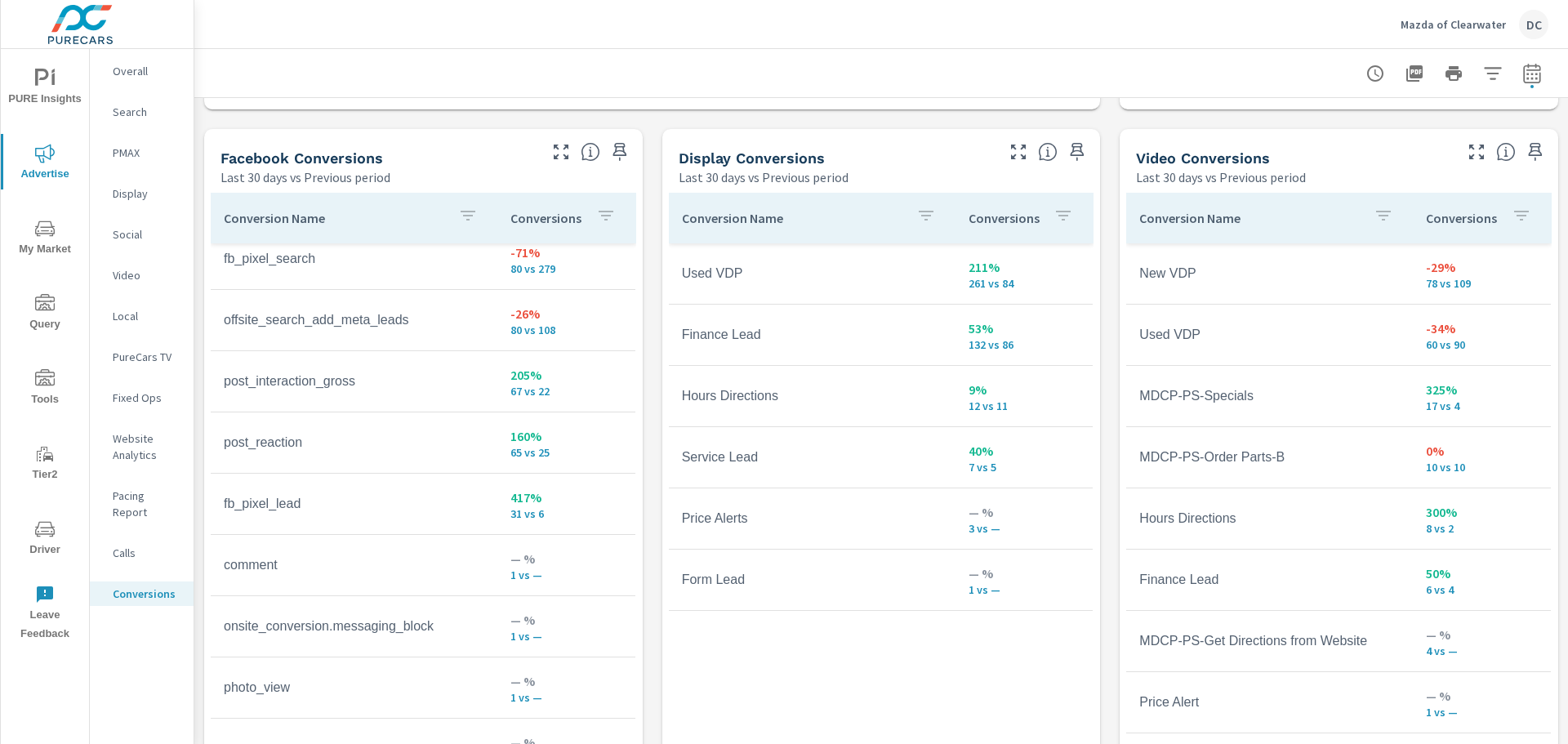
scroll to position [326, 0]
